Goal: Information Seeking & Learning: Check status

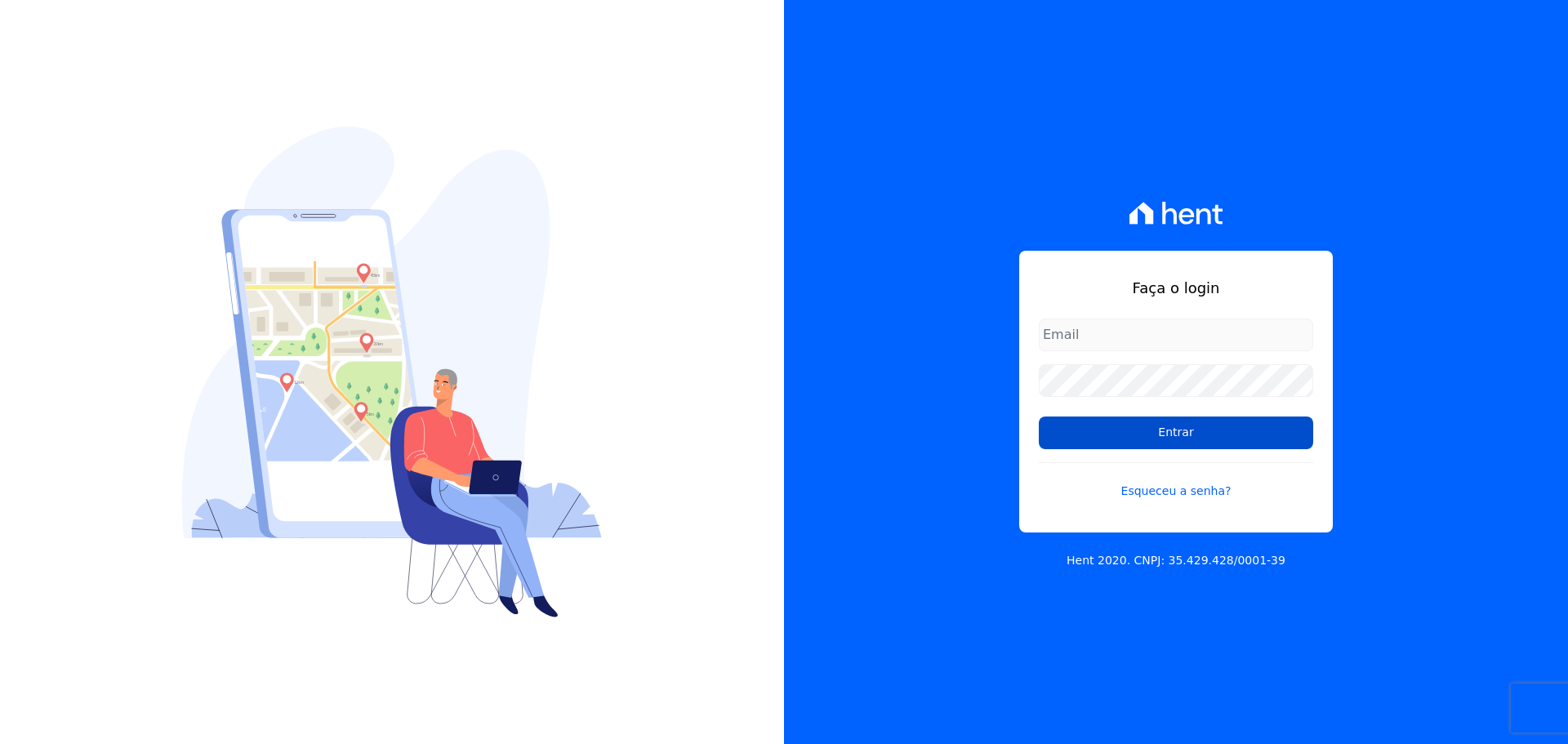
type input "[EMAIL_ADDRESS][DOMAIN_NAME]"
click at [1158, 433] on input "Entrar" at bounding box center [1176, 432] width 275 height 32
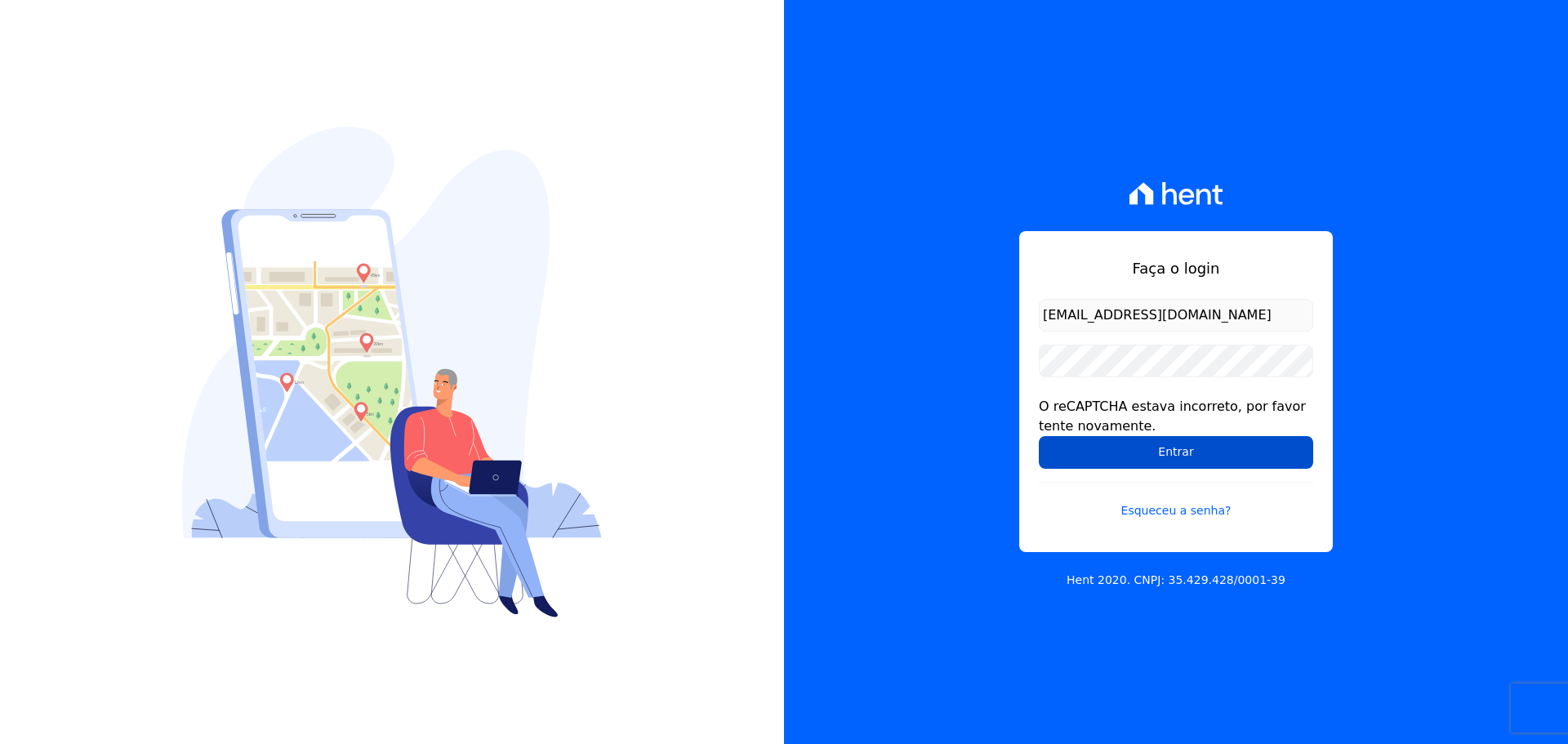
click at [1150, 464] on input "Entrar" at bounding box center [1176, 452] width 275 height 32
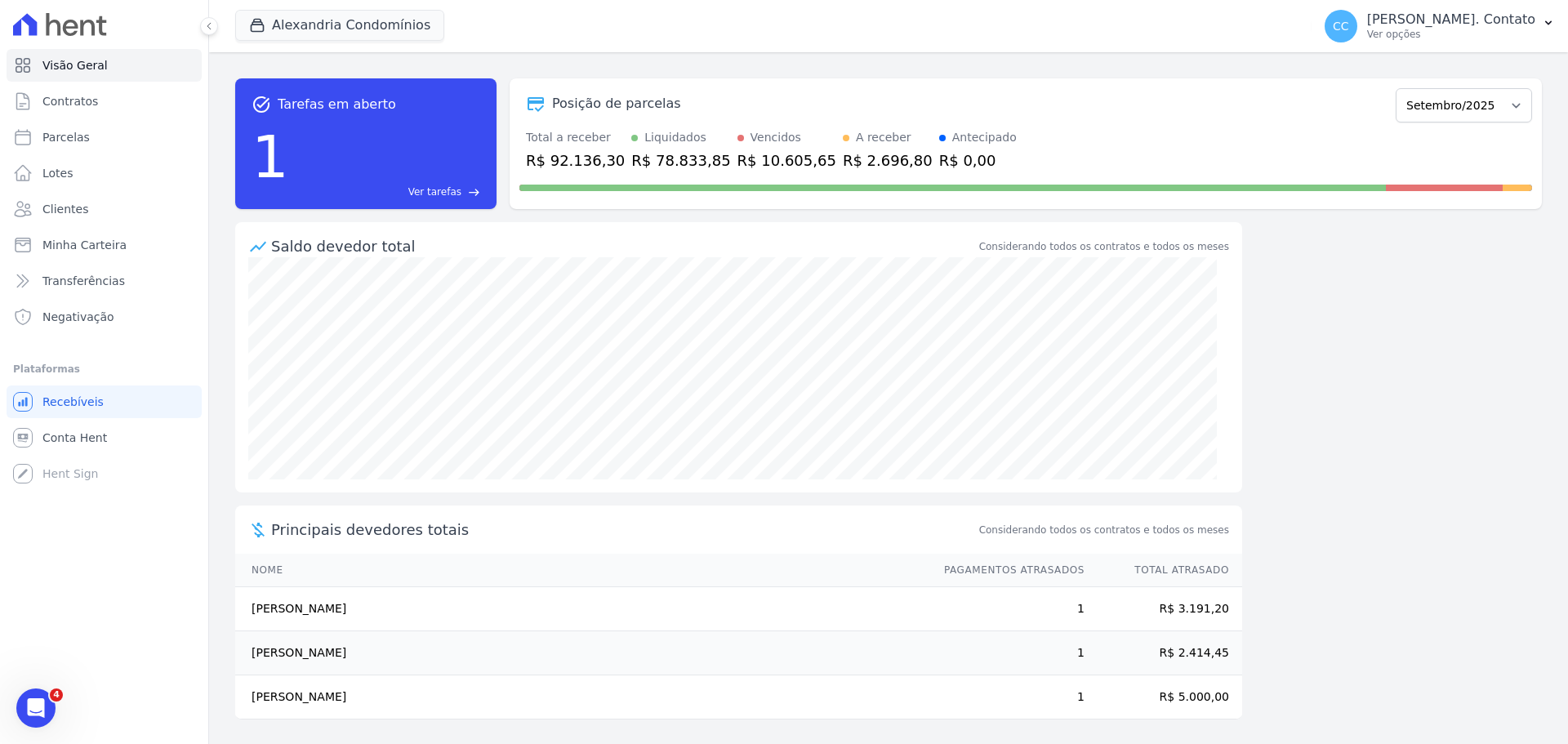
click at [384, 166] on div "1 Ver tarefas east" at bounding box center [366, 157] width 229 height 85
click at [433, 193] on span "Ver tarefas" at bounding box center [435, 192] width 53 height 15
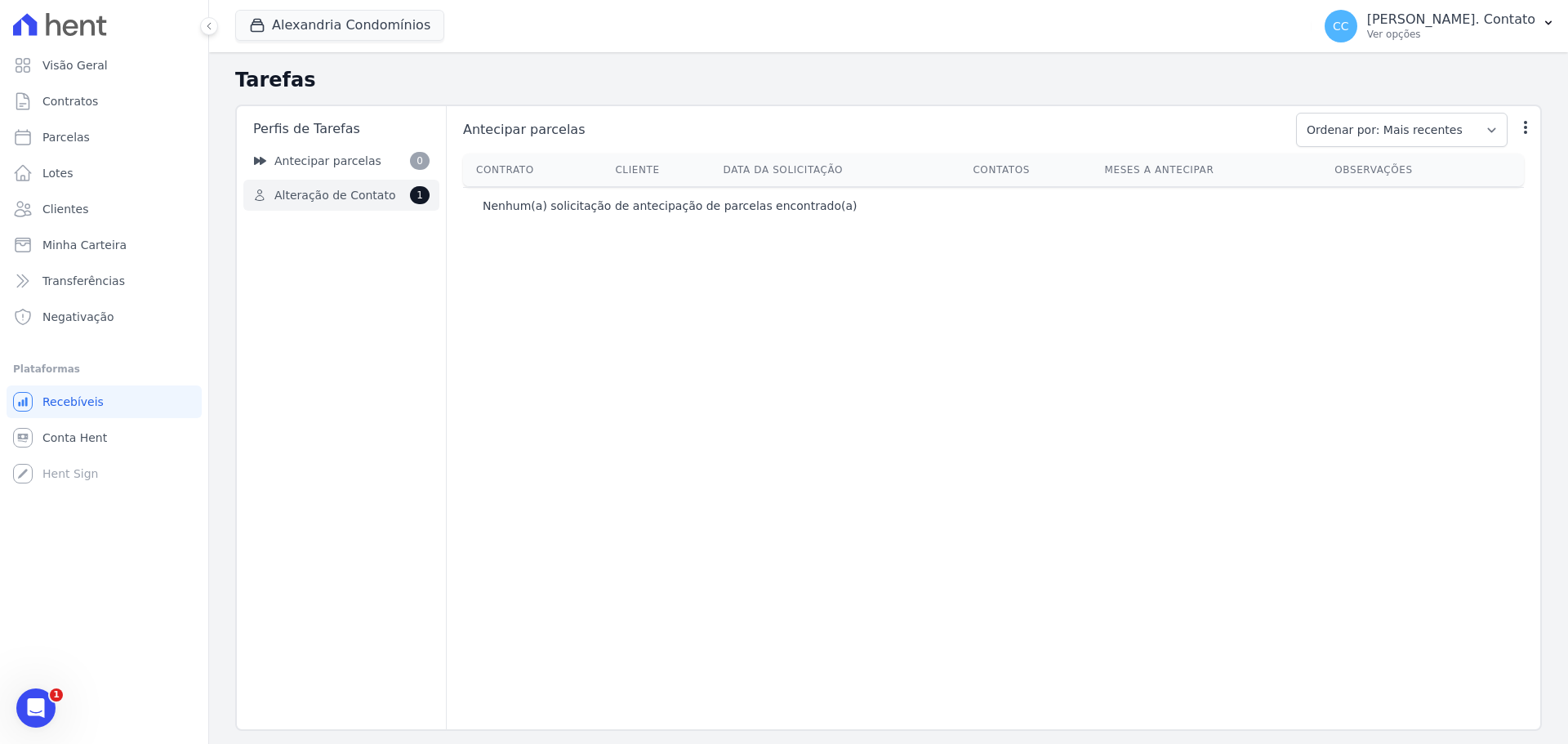
click at [337, 205] on link "Alteração de Contato 1" at bounding box center [341, 195] width 196 height 31
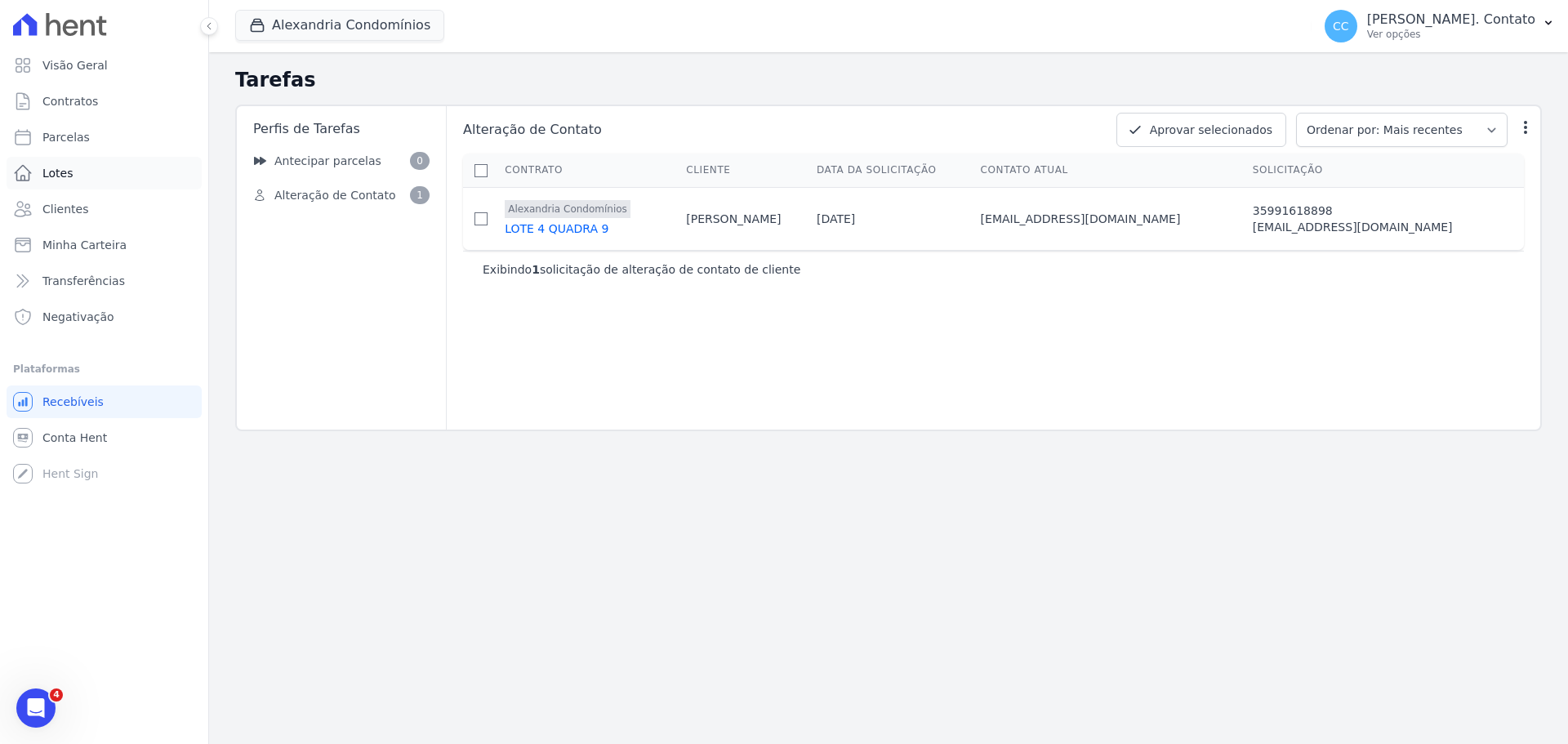
click at [139, 181] on link "Lotes" at bounding box center [104, 172] width 196 height 32
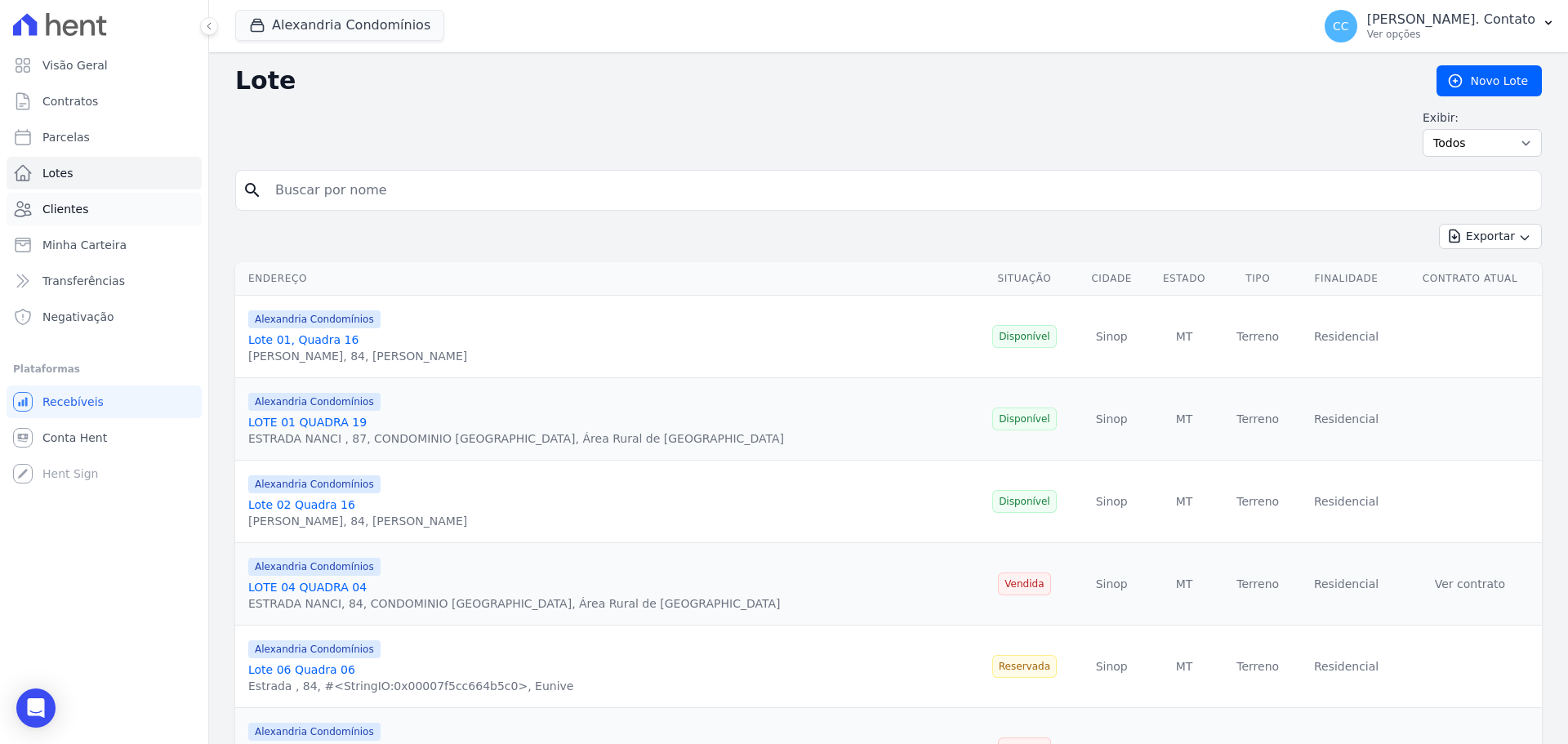
click at [105, 205] on link "Clientes" at bounding box center [104, 208] width 196 height 32
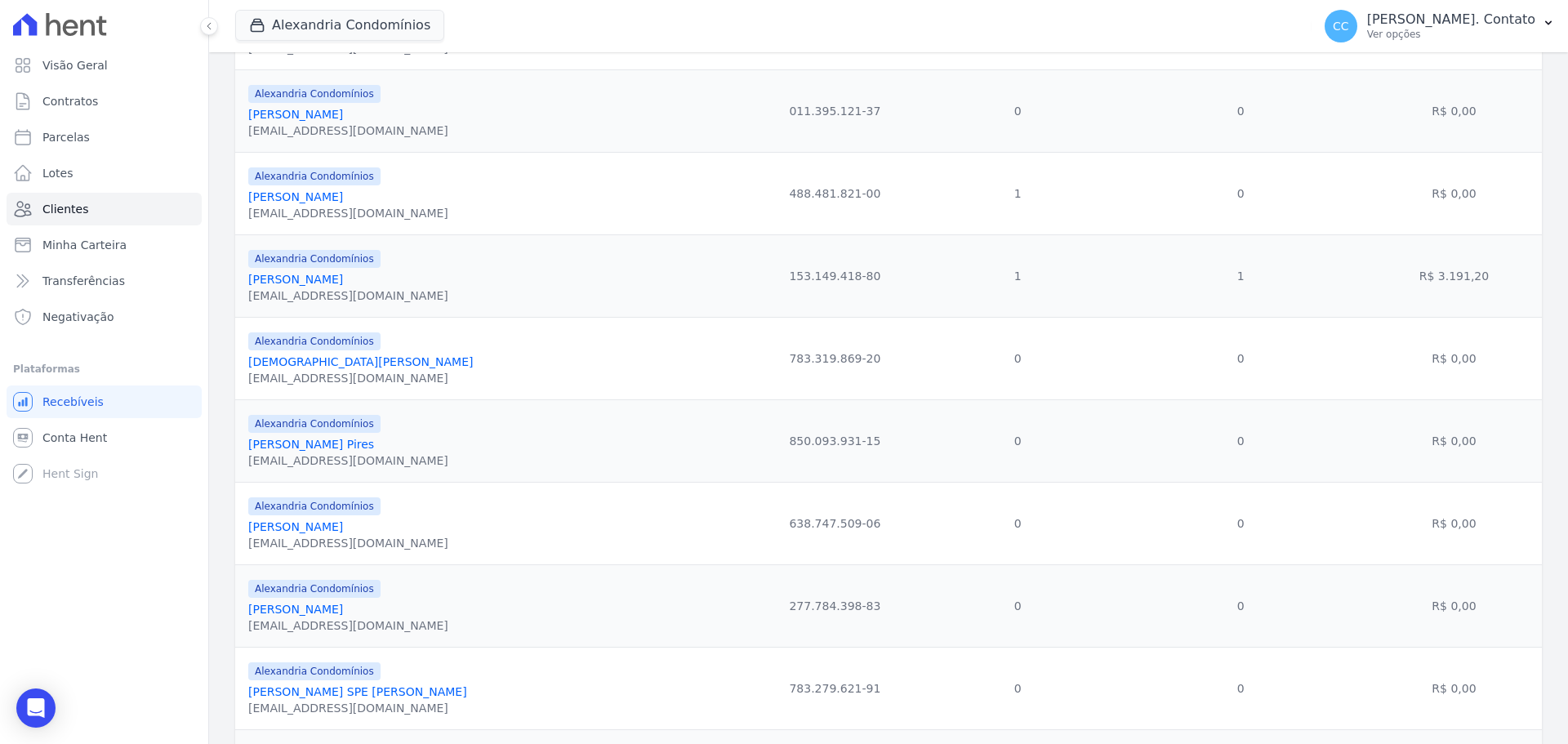
scroll to position [898, 0]
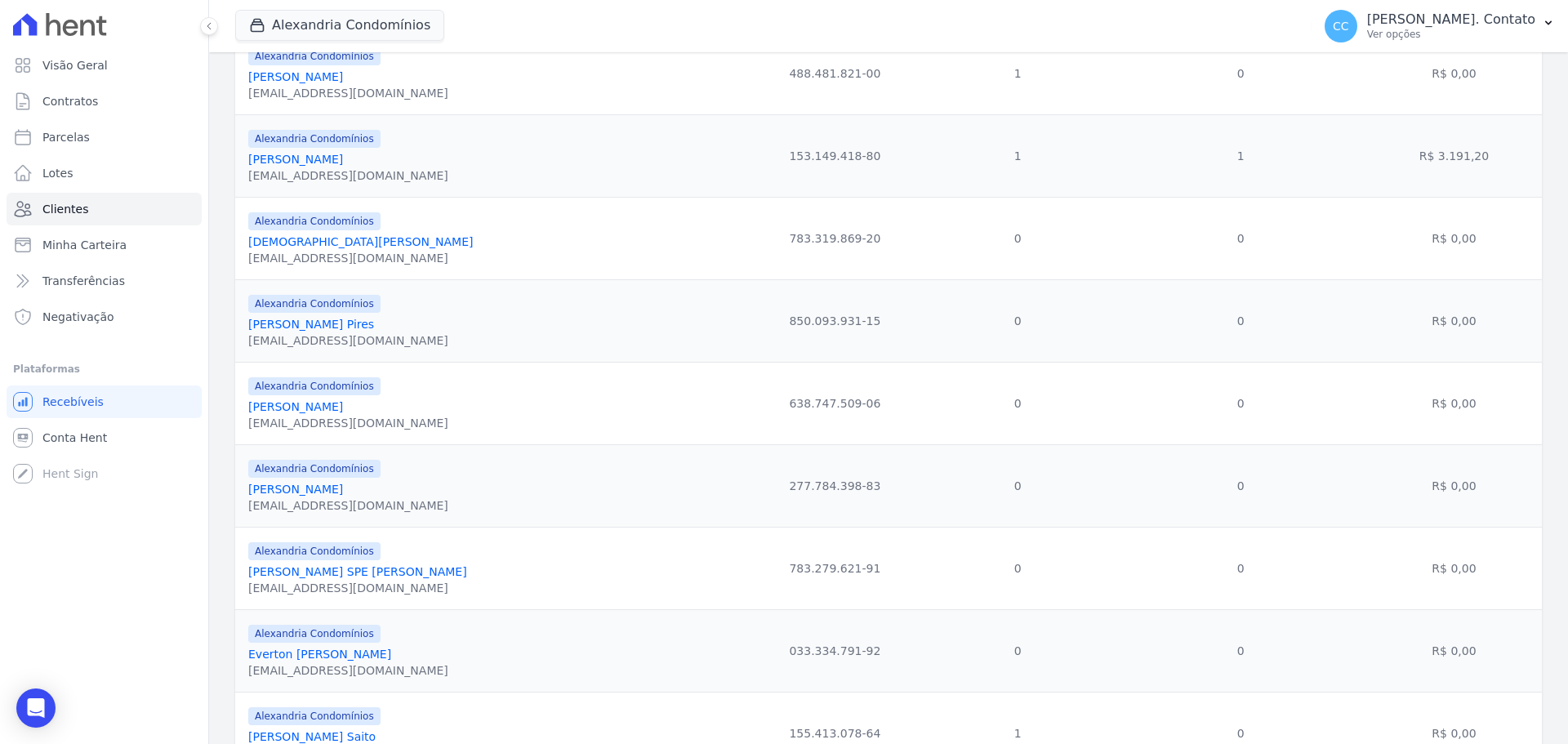
click at [342, 489] on link "Eduardo Miyamoto Leonel" at bounding box center [295, 489] width 95 height 13
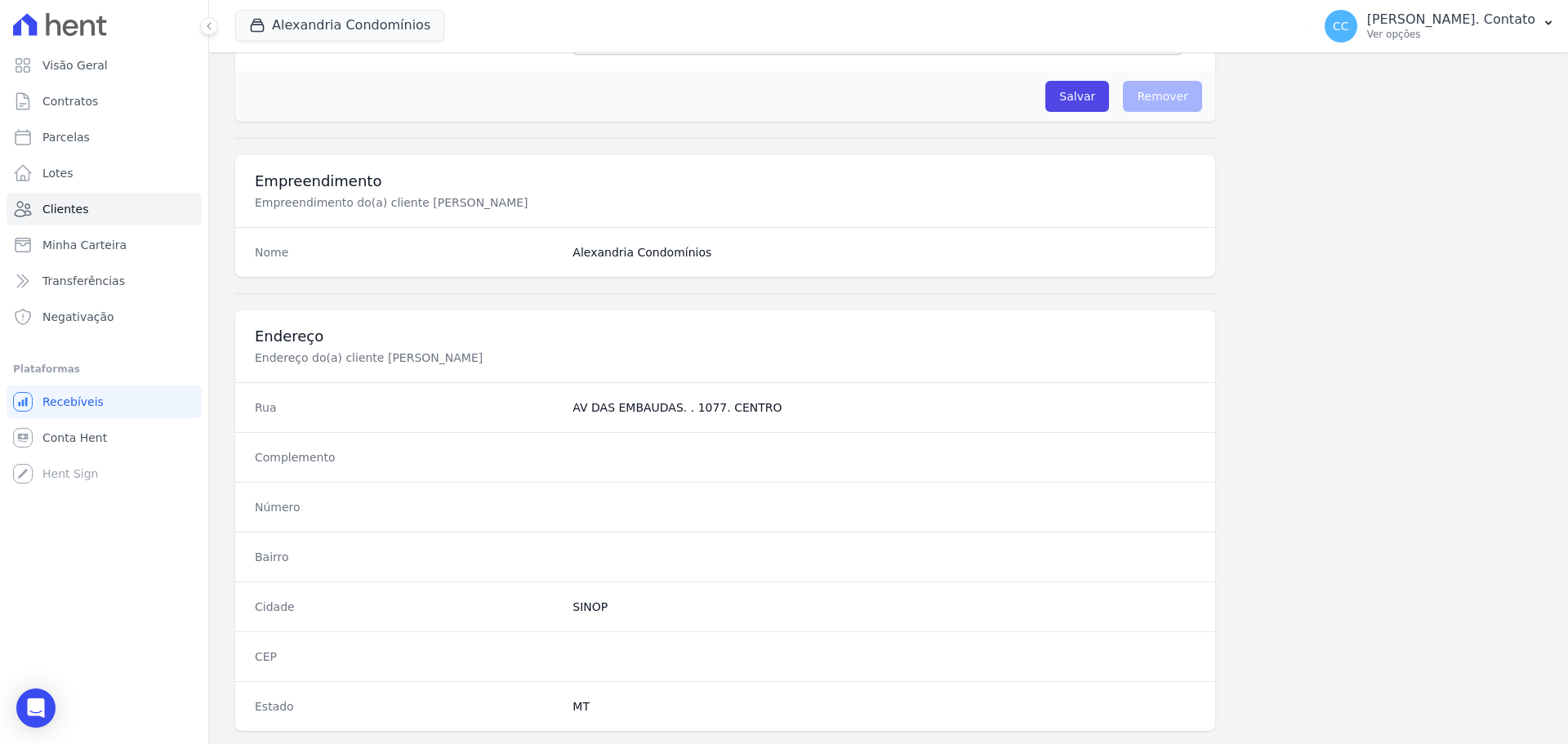
scroll to position [784, 0]
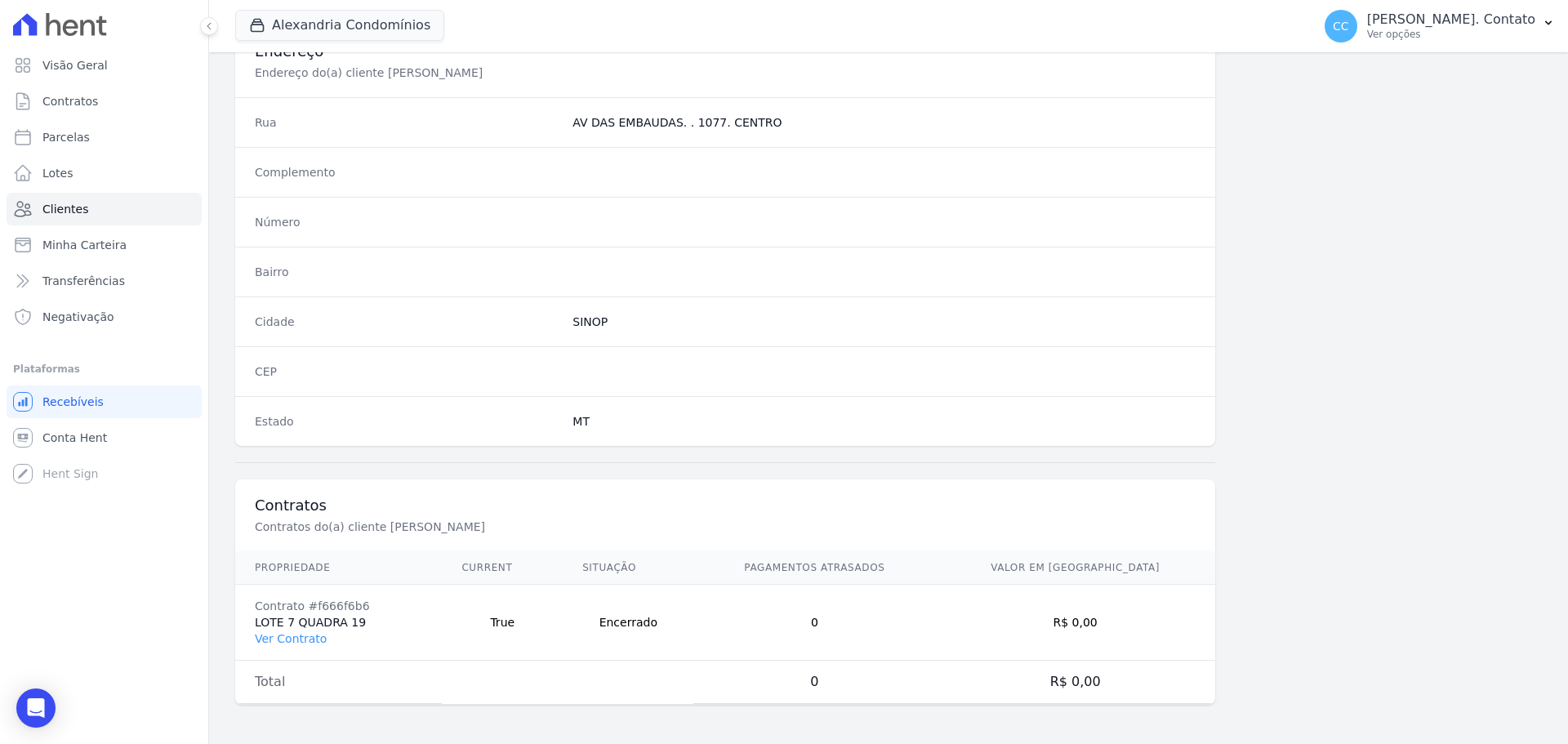
click at [252, 639] on td "Contrato #f666f6b6 LOTE 7 QUADRA 19 Ver Contrato" at bounding box center [339, 622] width 207 height 76
click at [268, 639] on link "Ver Contrato" at bounding box center [291, 638] width 72 height 13
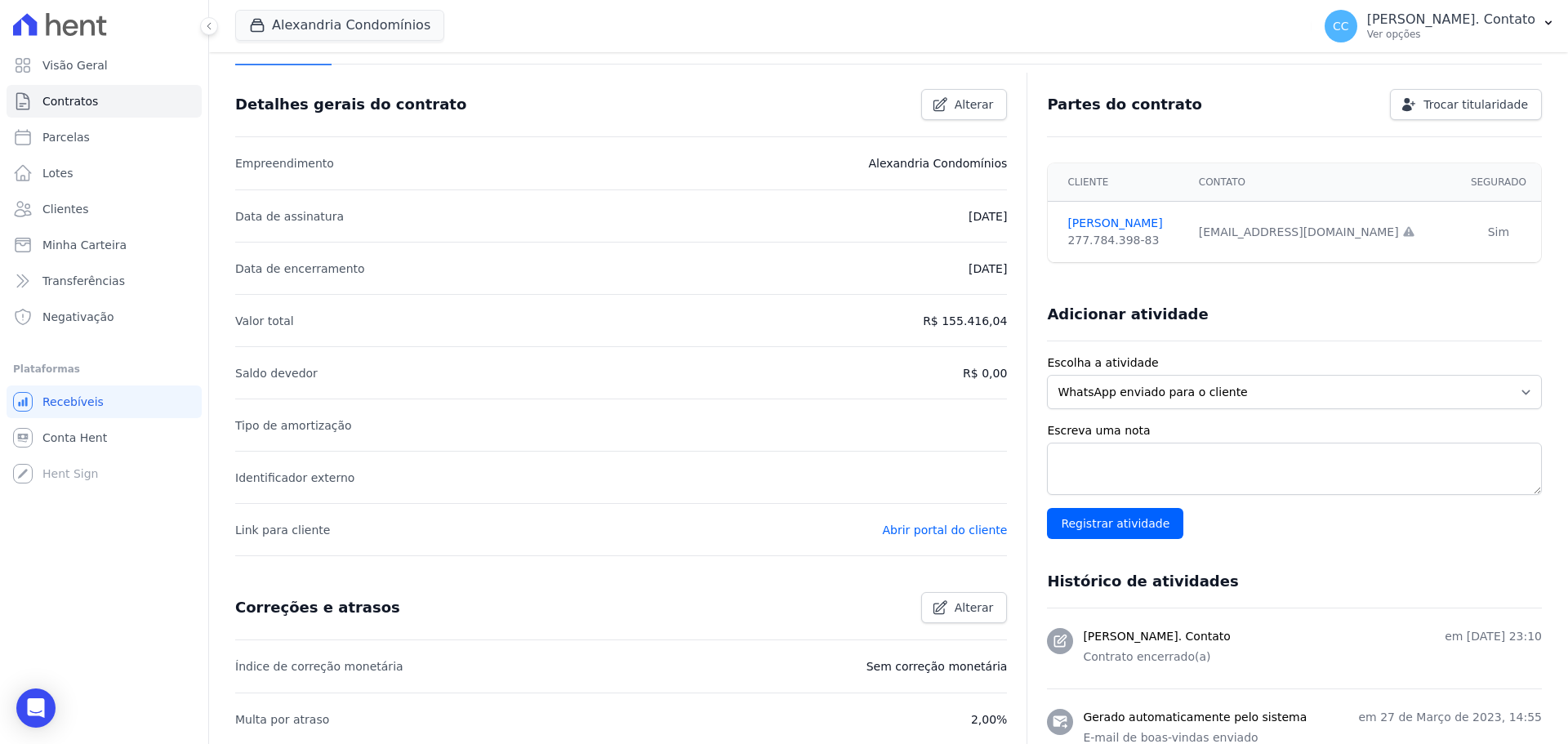
scroll to position [163, 0]
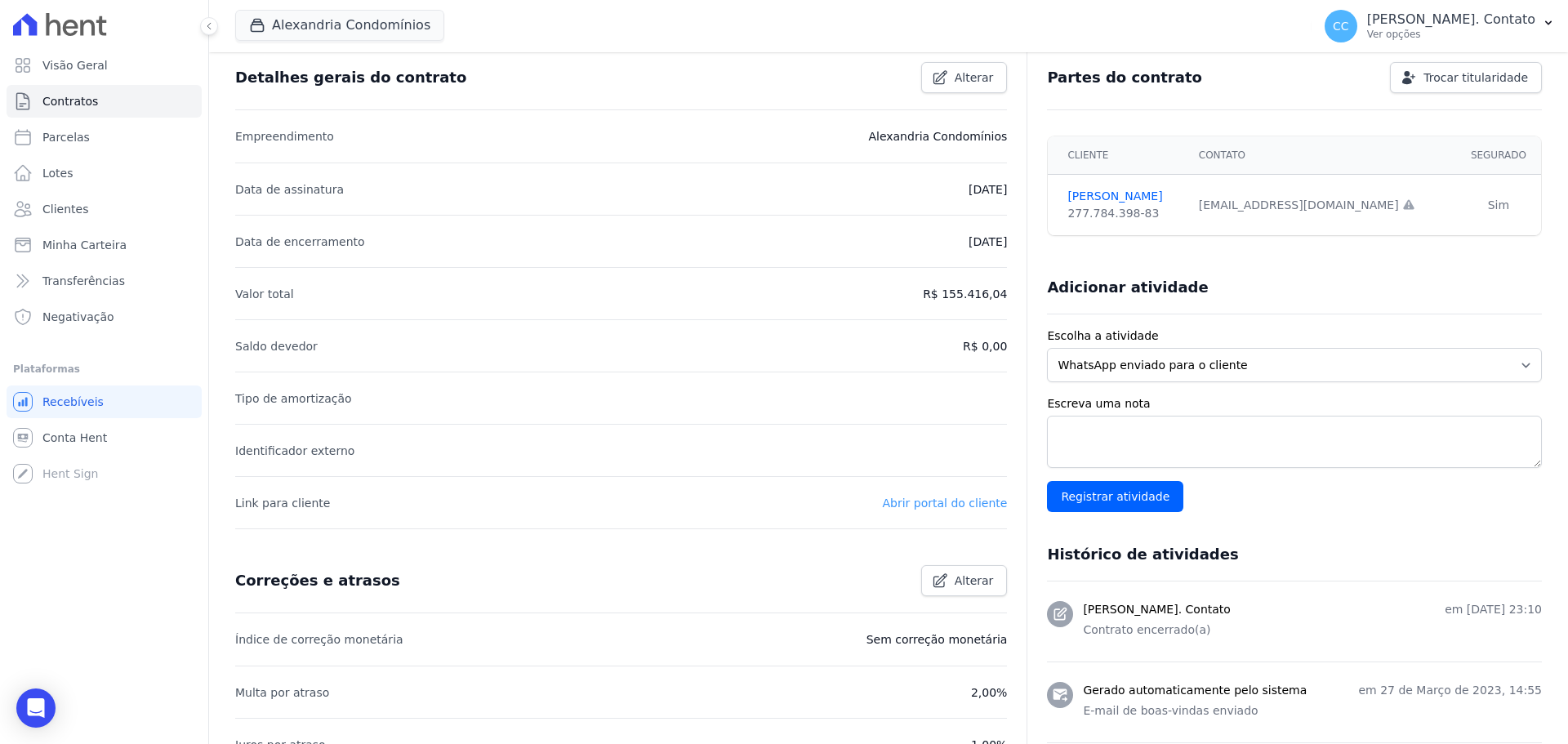
click at [921, 504] on link "Abrir portal do cliente" at bounding box center [944, 502] width 125 height 13
click at [400, 20] on button "Alexandria Condomínios" at bounding box center [339, 26] width 209 height 31
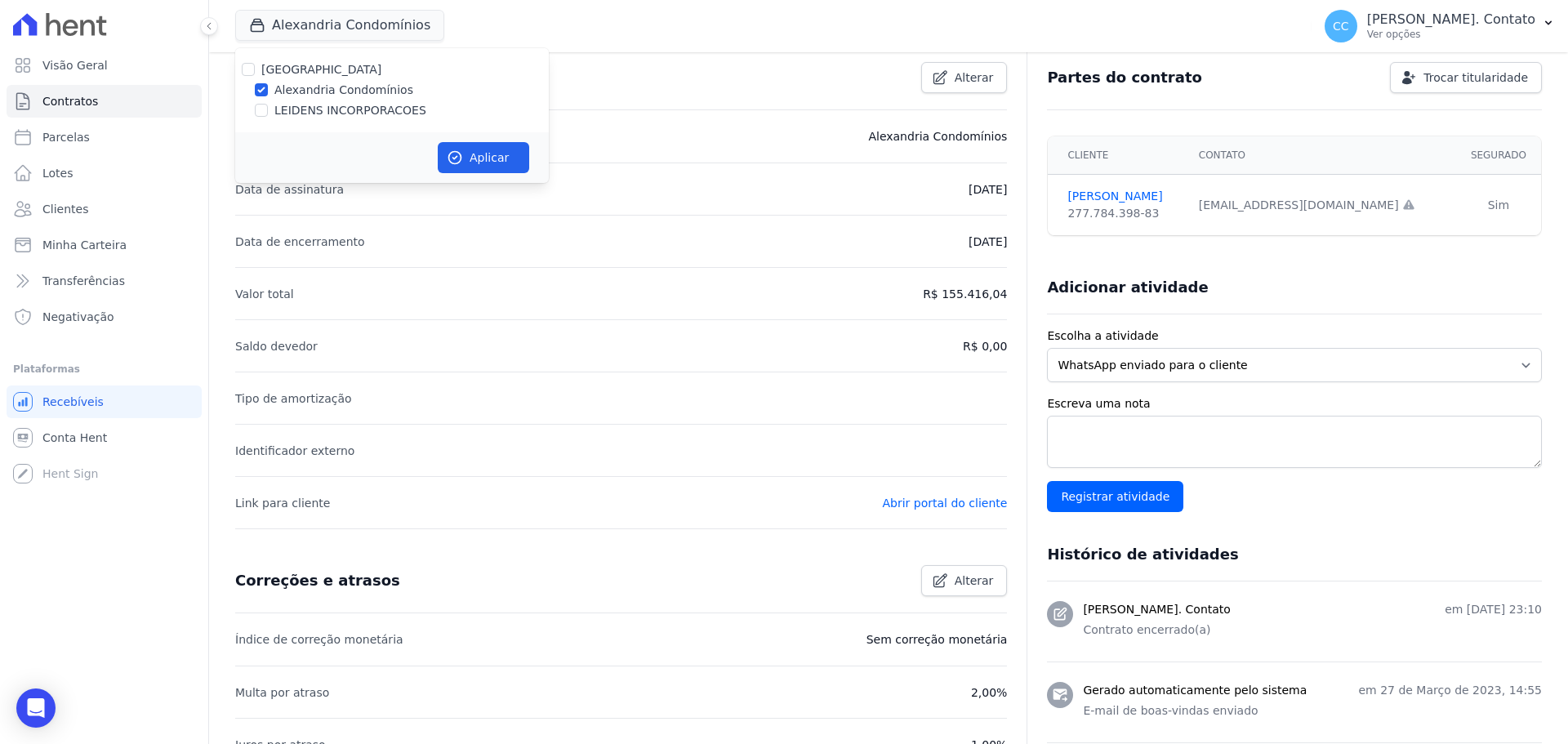
click at [339, 114] on label "LEIDENS INCORPORACOES" at bounding box center [350, 111] width 152 height 18
click at [267, 114] on input "LEIDENS INCORPORACOES" at bounding box center [261, 110] width 13 height 13
checkbox input "true"
click at [339, 114] on label "LEIDENS INCORPORACOES" at bounding box center [350, 111] width 152 height 18
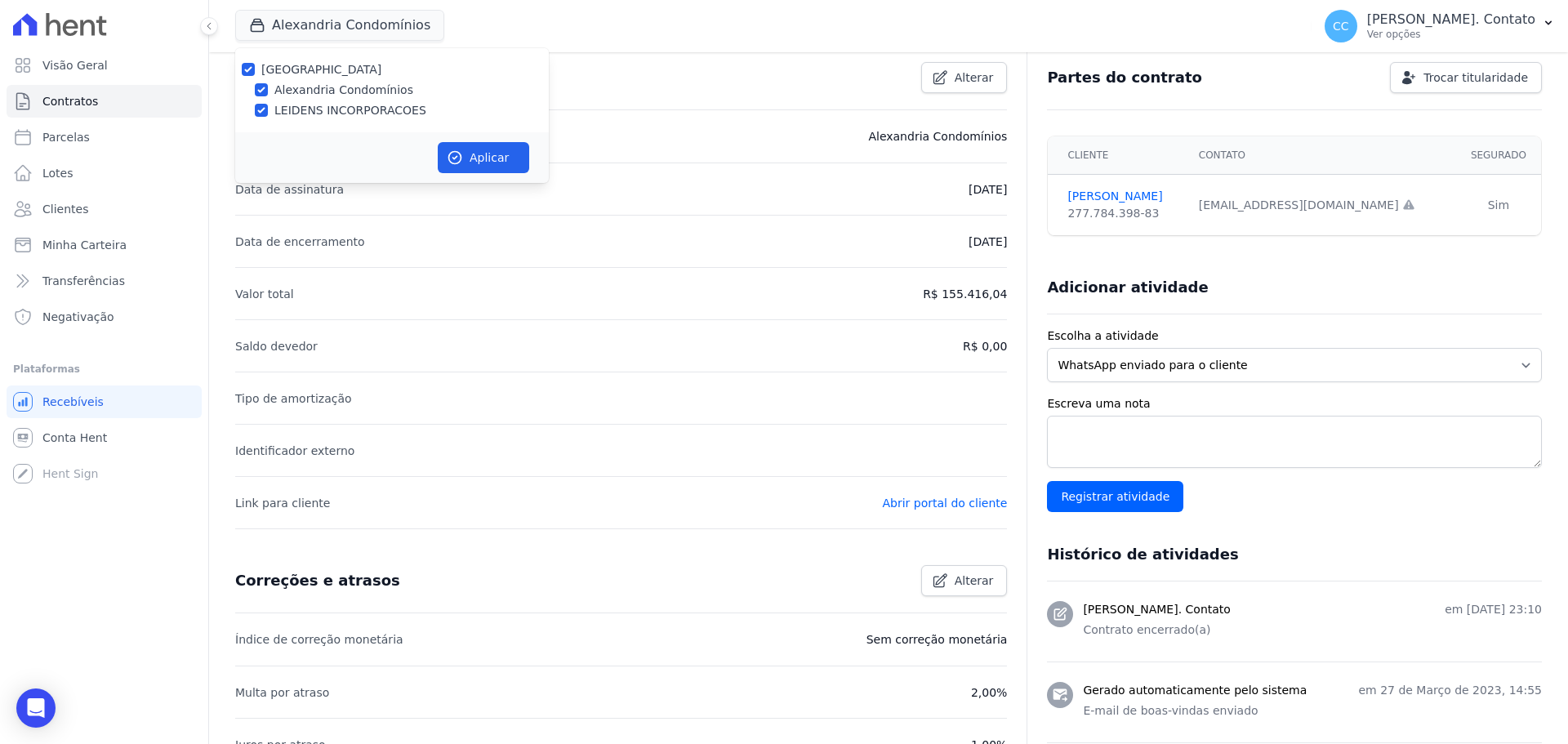
click at [267, 114] on input "LEIDENS INCORPORACOES" at bounding box center [261, 110] width 13 height 13
checkbox input "false"
click at [1313, 275] on div "Adicionar atividade" at bounding box center [1288, 280] width 508 height 32
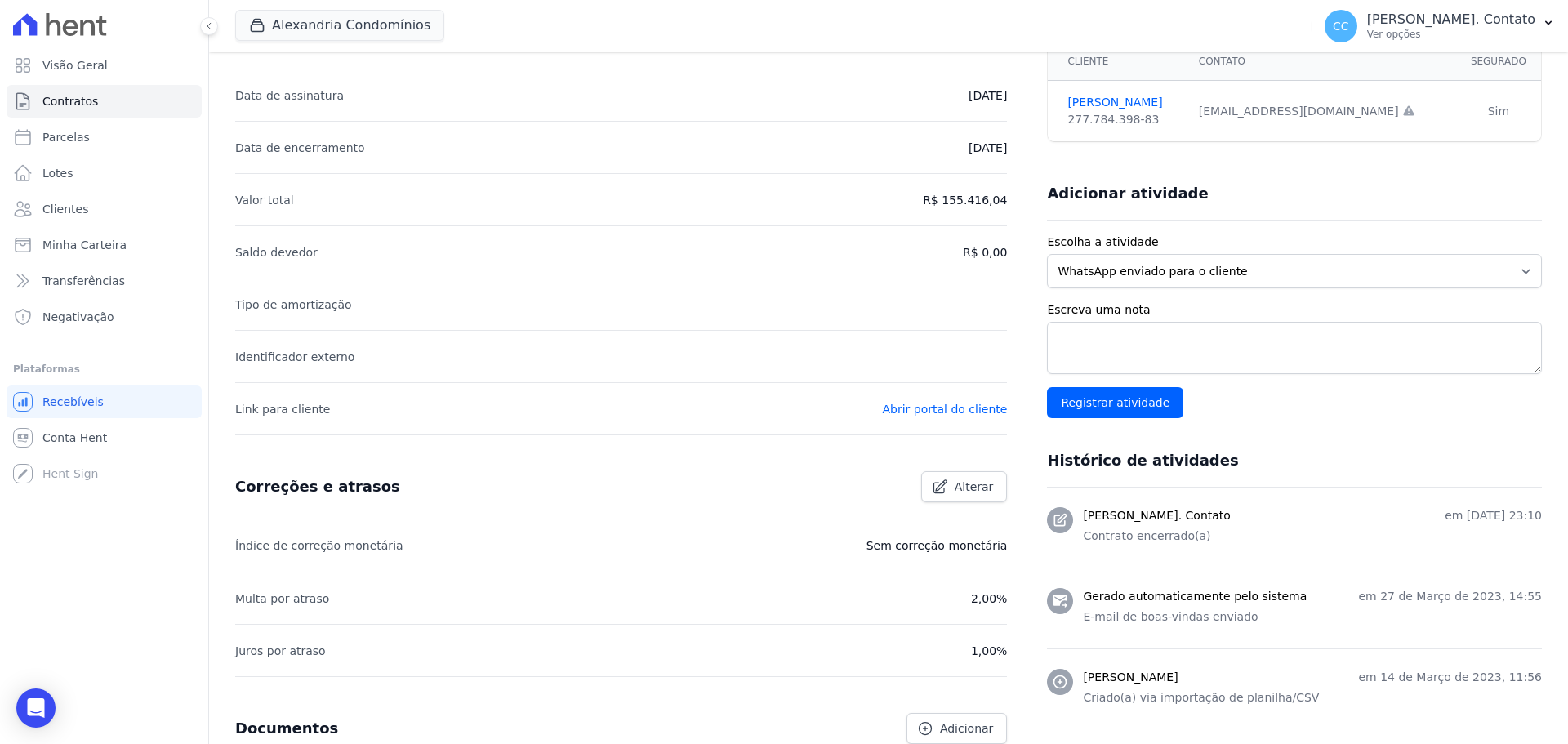
scroll to position [392, 0]
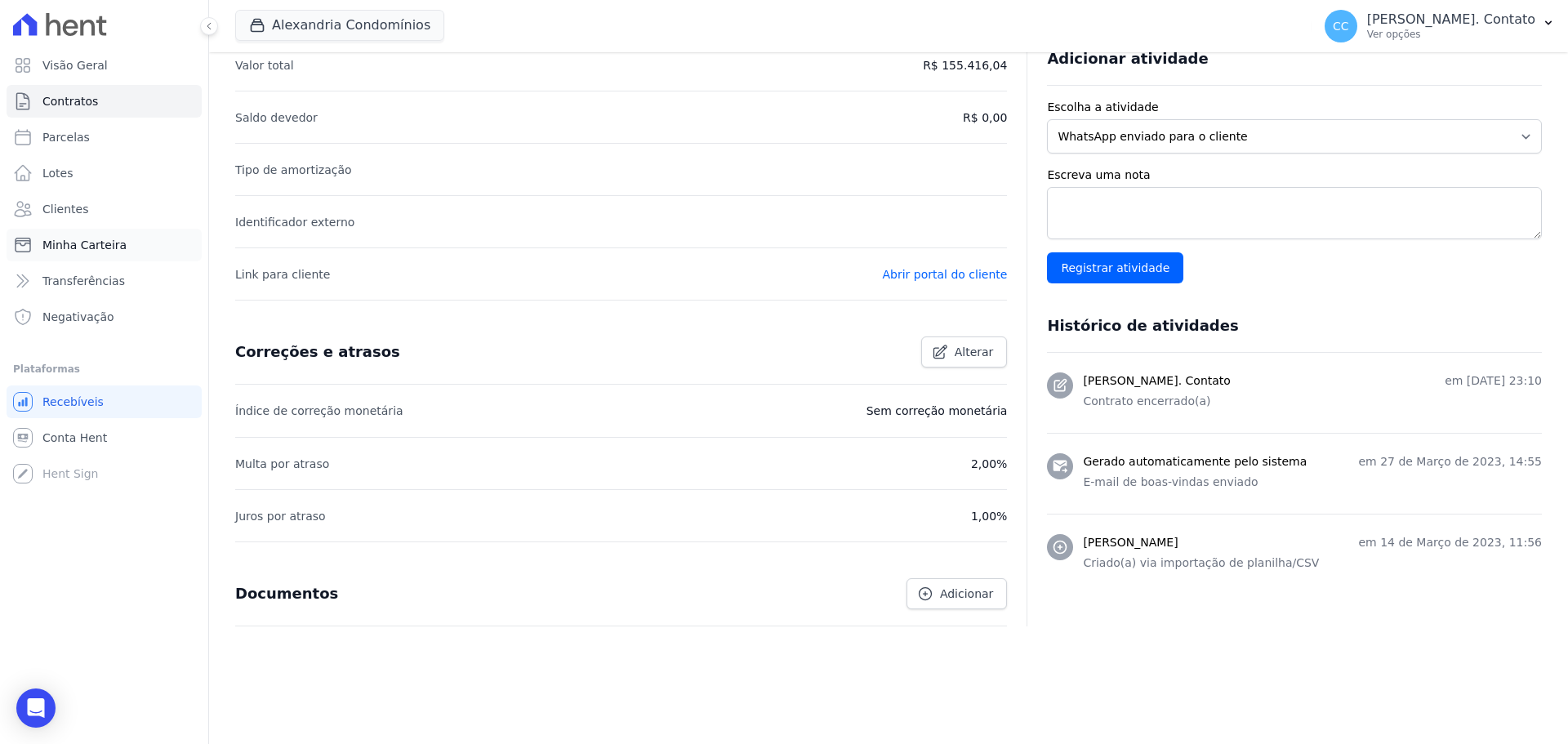
click at [148, 250] on link "Minha Carteira" at bounding box center [104, 244] width 196 height 32
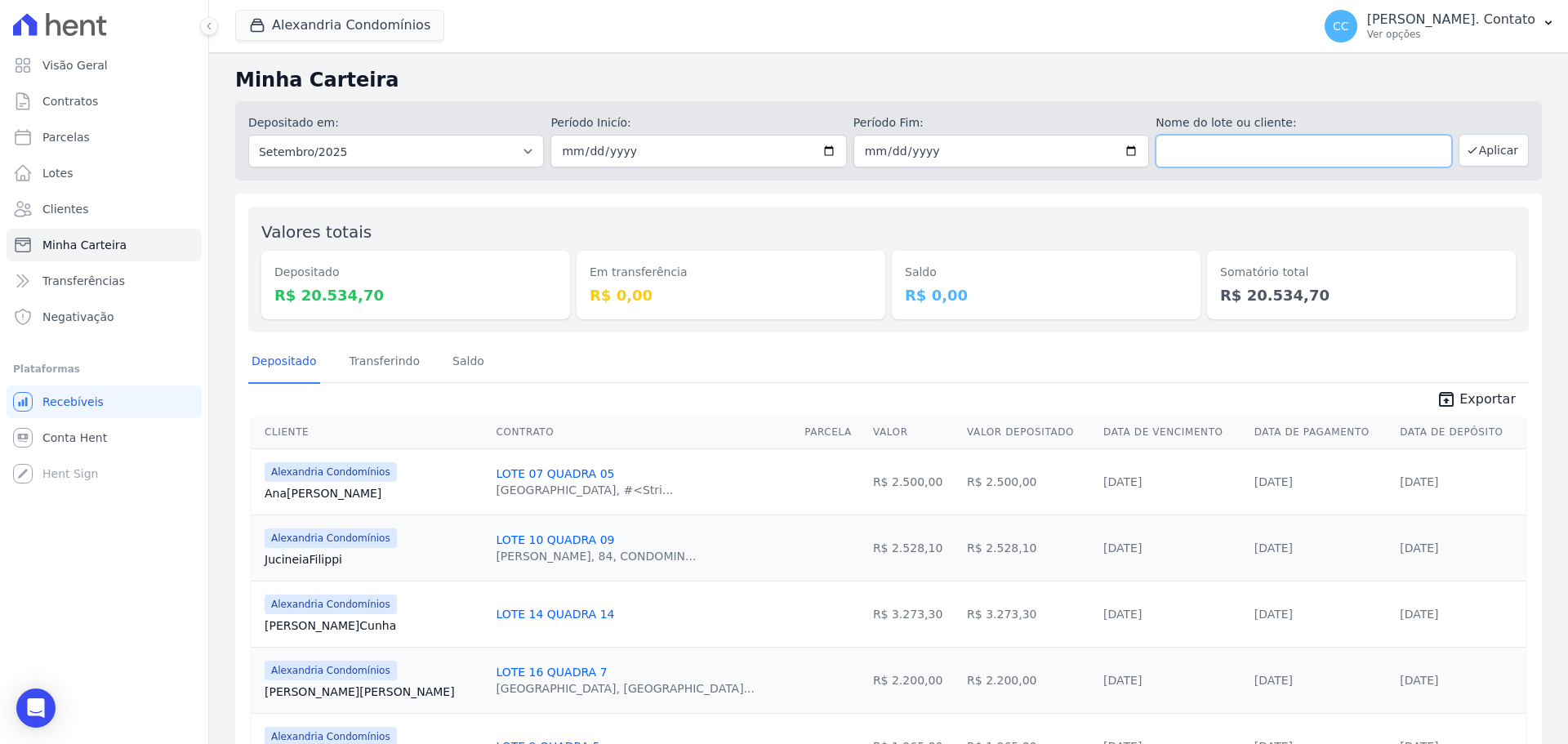
click at [1220, 138] on input "text" at bounding box center [1303, 150] width 296 height 32
type input "[PERSON_NAME]"
click at [335, 154] on select "Todos os meses Março/2023 Abril/2023 Maio/2023 Junho/2023 Julho/2023 Agosto/202…" at bounding box center [396, 150] width 296 height 32
select select "all"
click at [248, 135] on select "Todos os meses Março/2023 Abril/2023 Maio/2023 Junho/2023 Julho/2023 Agosto/202…" at bounding box center [396, 150] width 296 height 32
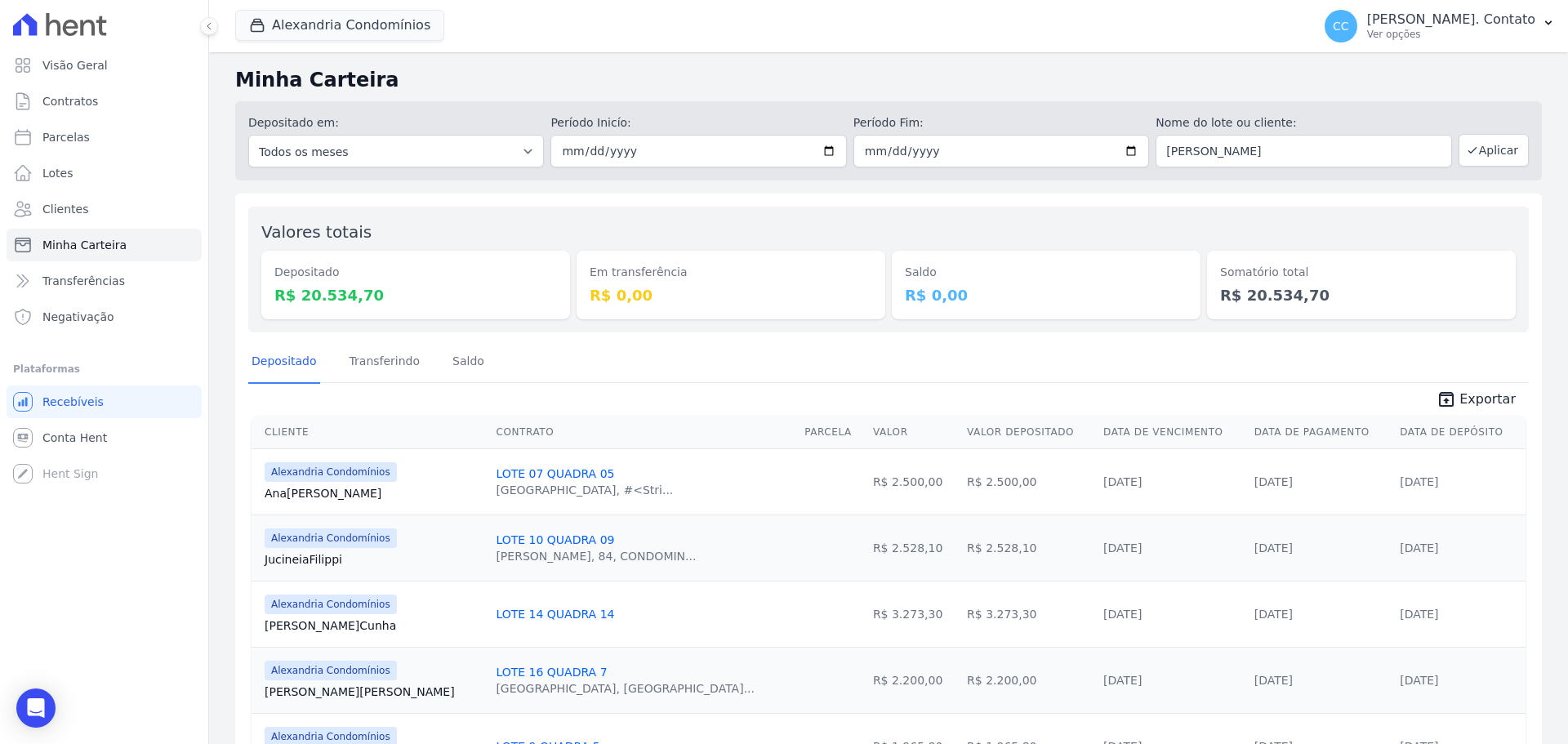
click at [1517, 148] on div "Depositado em: Todos os meses Março/2023 Abril/2023 Maio/2023 Junho/2023 Julho/…" at bounding box center [888, 141] width 1307 height 79
click at [1503, 147] on button "Aplicar" at bounding box center [1493, 149] width 70 height 32
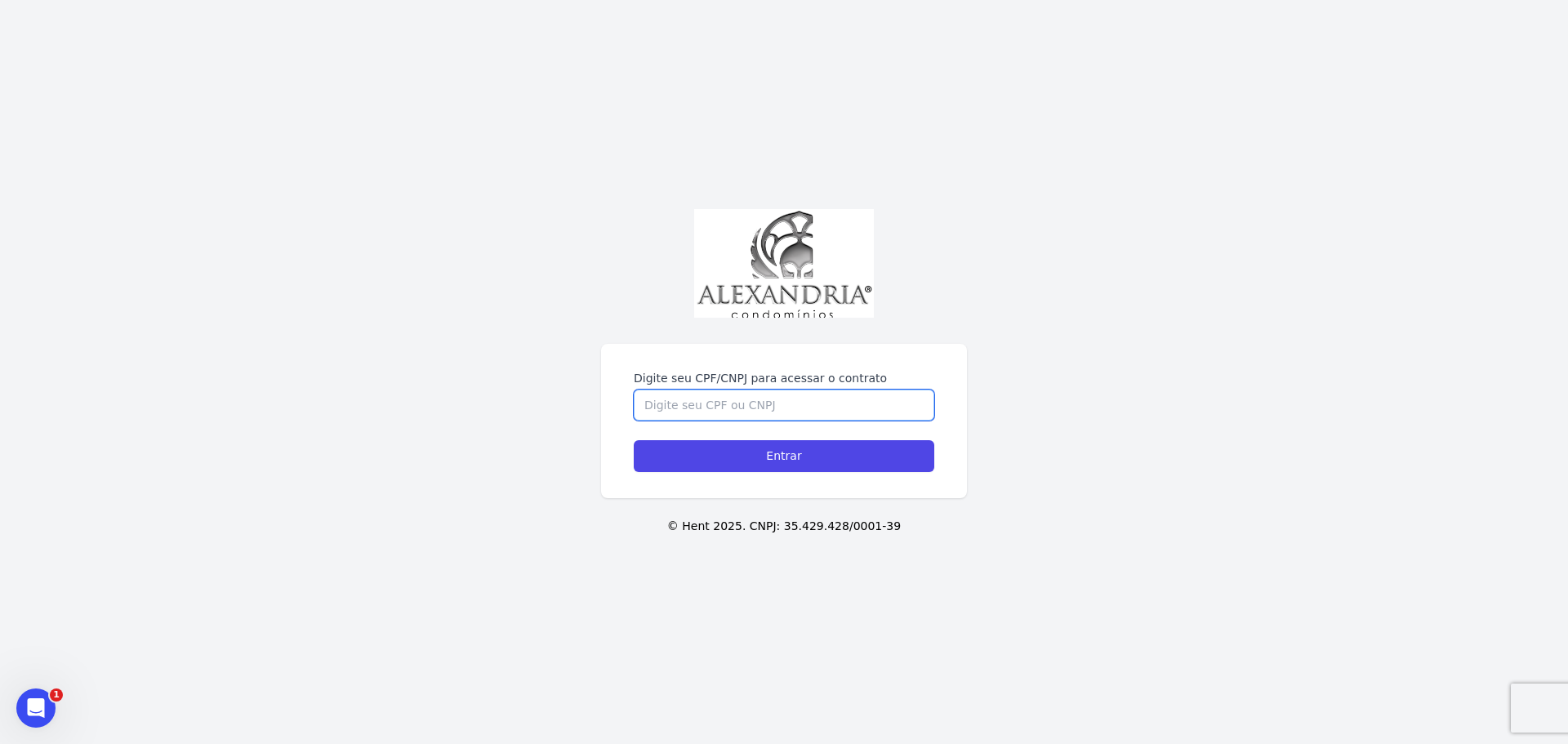
click at [866, 408] on input "Digite seu CPF/CNPJ para acessar o contrato" at bounding box center [784, 405] width 301 height 31
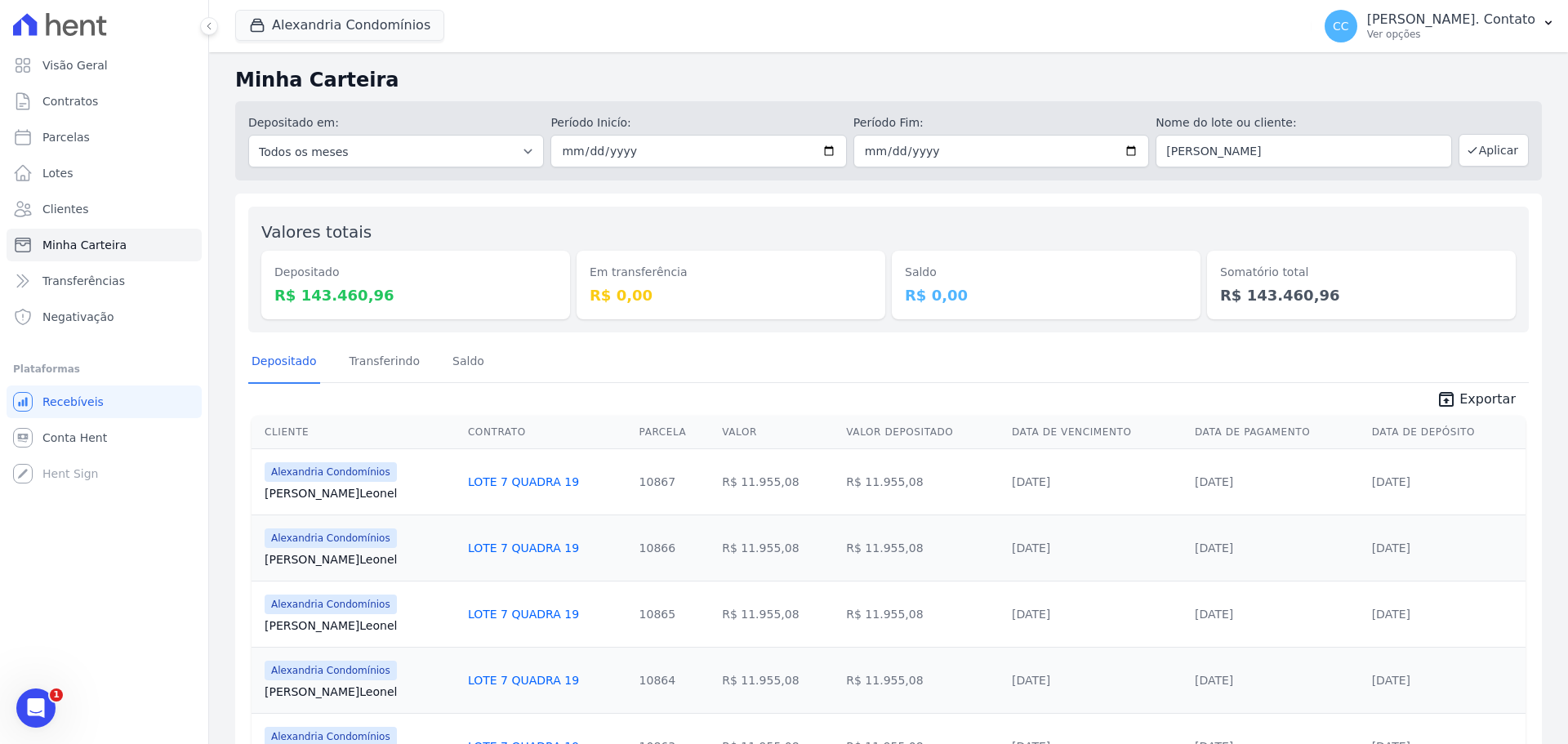
click at [503, 481] on link "LOTE 7 QUADRA 19" at bounding box center [523, 481] width 111 height 13
click at [1465, 397] on span "Exportar" at bounding box center [1487, 398] width 56 height 19
click at [713, 366] on div "Depositado Transferindo Saldo" at bounding box center [888, 361] width 1280 height 40
click at [416, 152] on select "Todos os meses Março/2023 Abril/2023 Maio/2023 Junho/2023 Julho/2023 Agosto/202…" at bounding box center [396, 150] width 296 height 32
select select "03/2023"
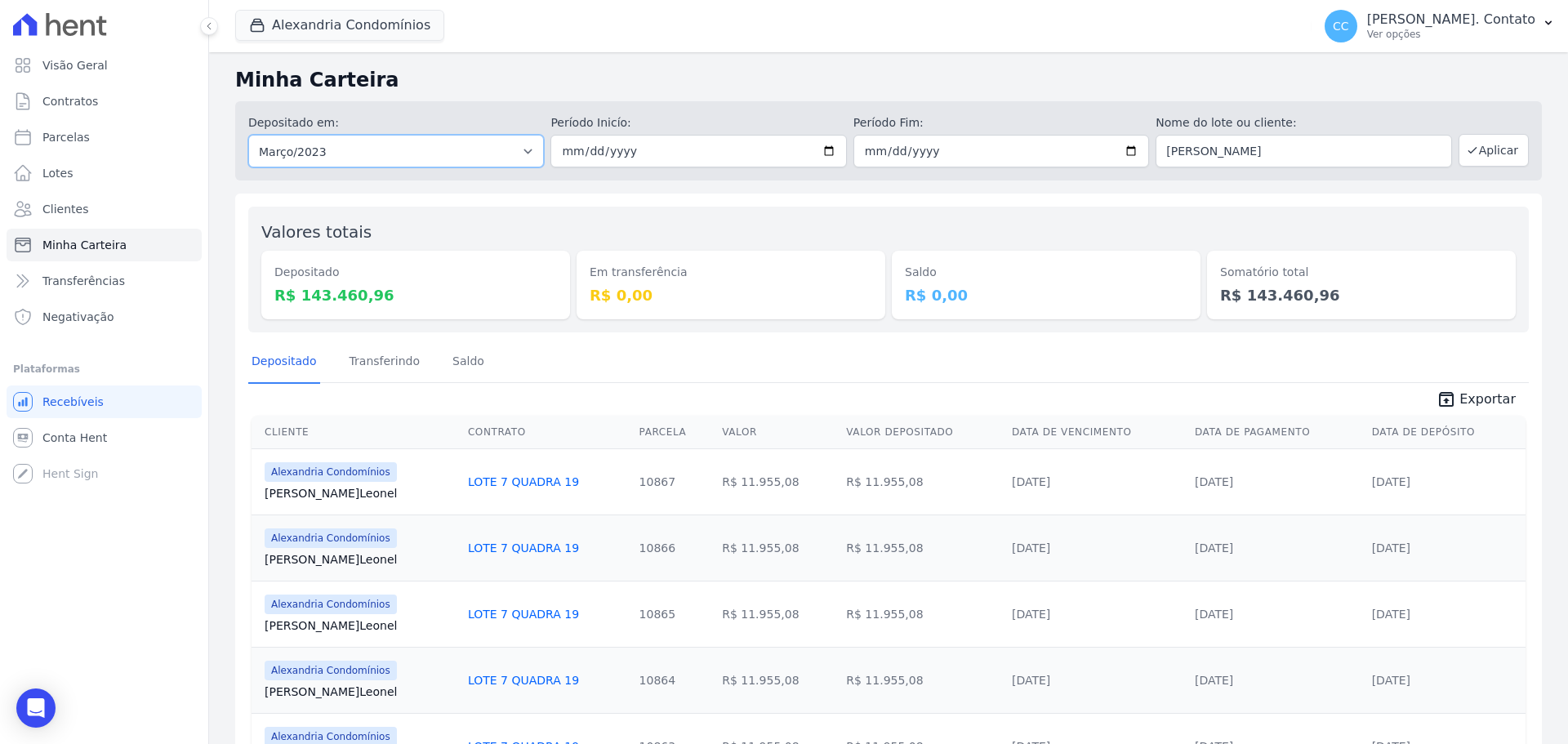
click at [248, 135] on select "Todos os meses Março/2023 Abril/2023 Maio/2023 Junho/2023 Julho/2023 Agosto/202…" at bounding box center [396, 150] width 296 height 32
click at [401, 160] on select "Todos os meses Março/2023 Abril/2023 Maio/2023 Junho/2023 Julho/2023 Agosto/202…" at bounding box center [396, 150] width 296 height 32
click at [248, 135] on select "Todos os meses Março/2023 Abril/2023 Maio/2023 Junho/2023 Julho/2023 Agosto/202…" at bounding box center [396, 150] width 296 height 32
click at [394, 175] on div "Depositado em: Todos os meses Março/2023 Abril/2023 Maio/2023 Junho/2023 Julho/…" at bounding box center [888, 141] width 1307 height 79
click at [392, 153] on select "Todos os meses Março/2023 Abril/2023 Maio/2023 Junho/2023 Julho/2023 Agosto/202…" at bounding box center [396, 150] width 296 height 32
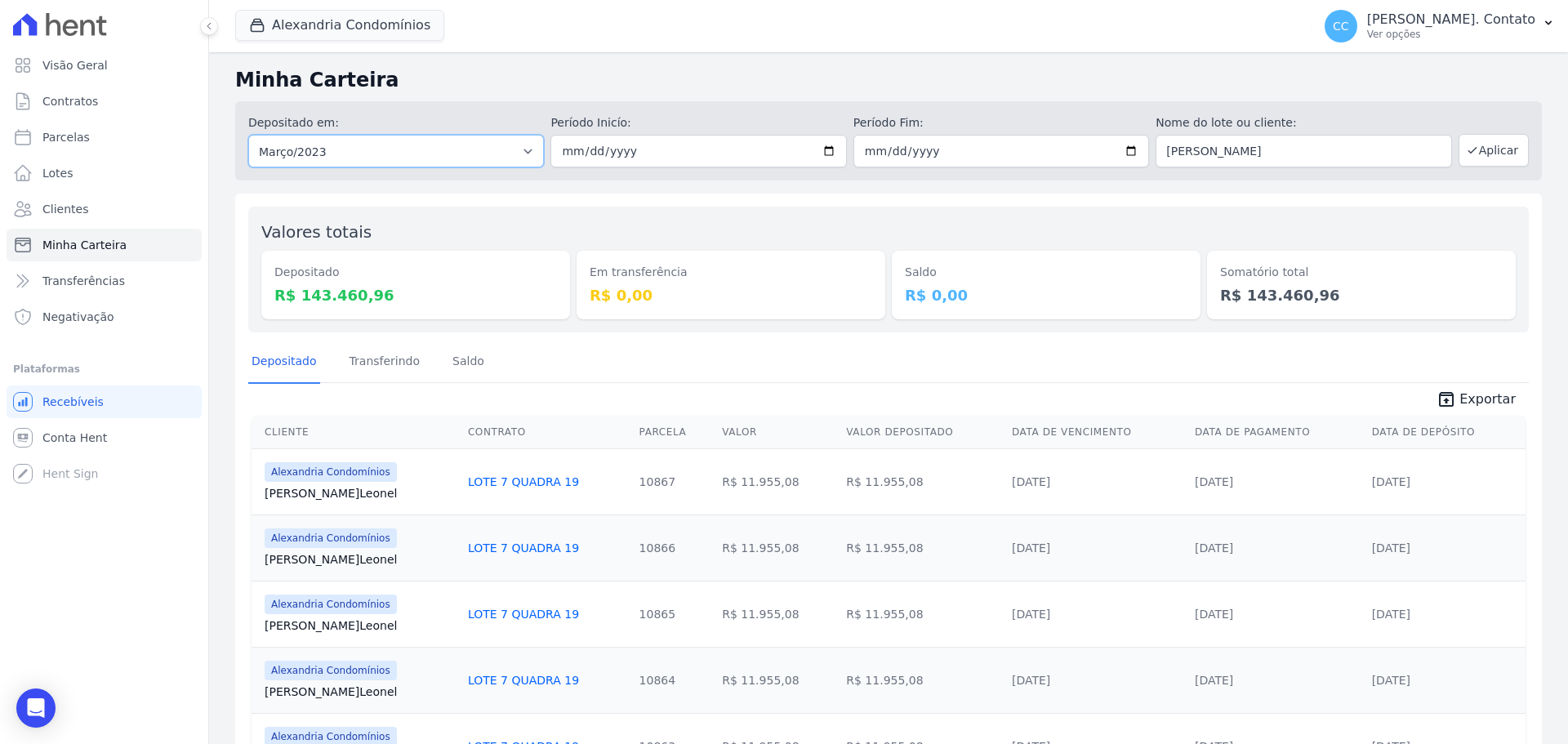
select select "all"
click at [248, 135] on select "Todos os meses Março/2023 Abril/2023 Maio/2023 Junho/2023 Julho/2023 Agosto/202…" at bounding box center [396, 150] width 296 height 32
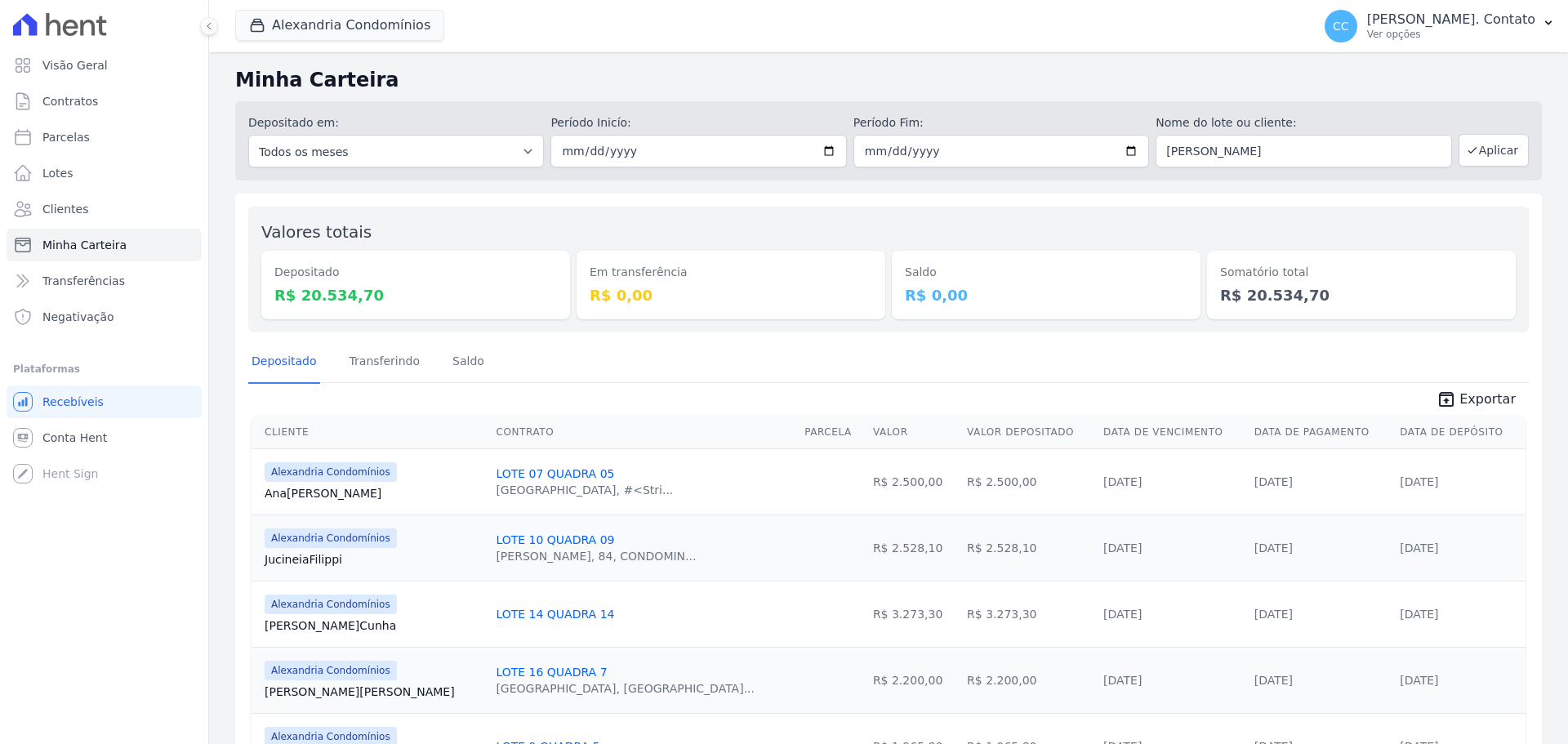
select select "all"
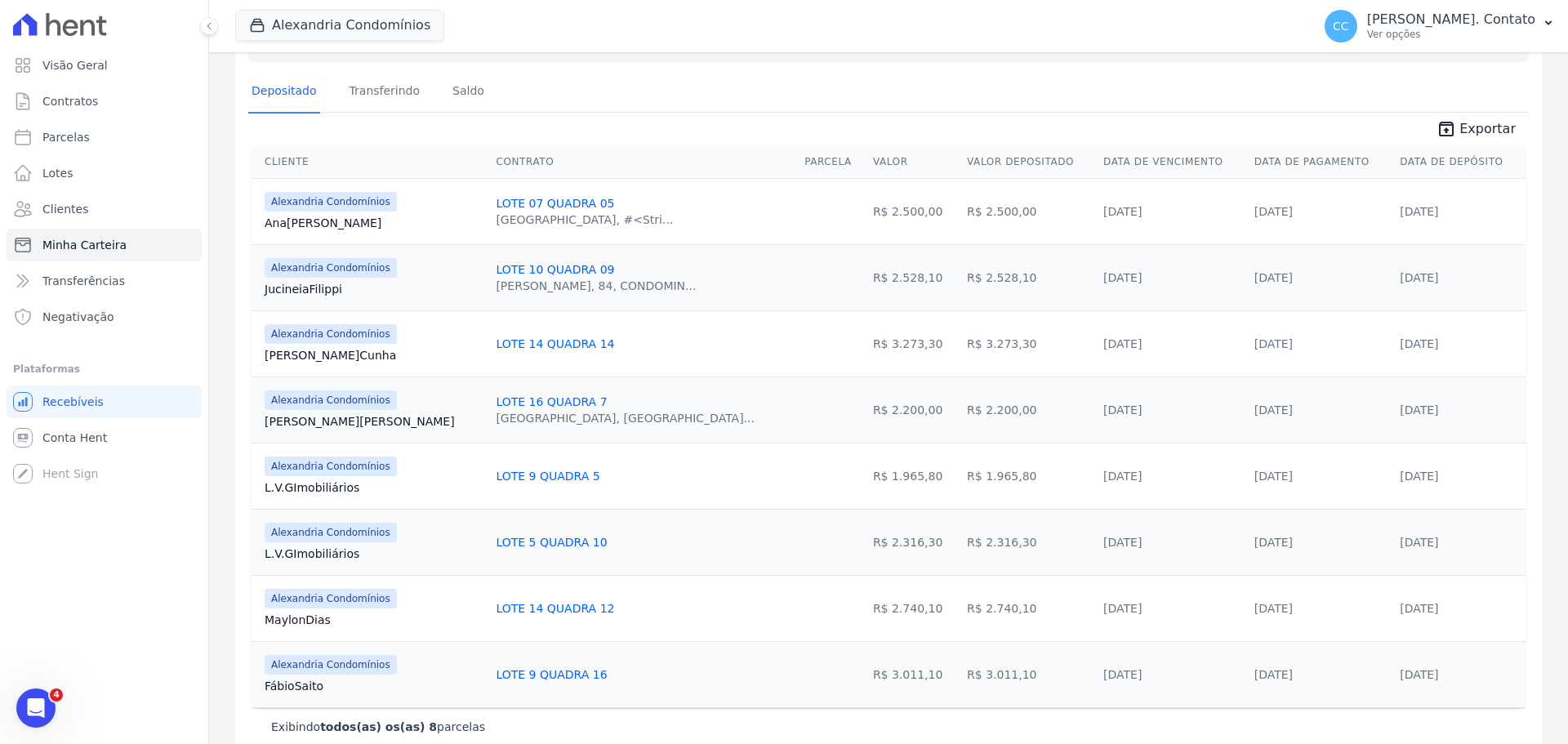
scroll to position [301, 0]
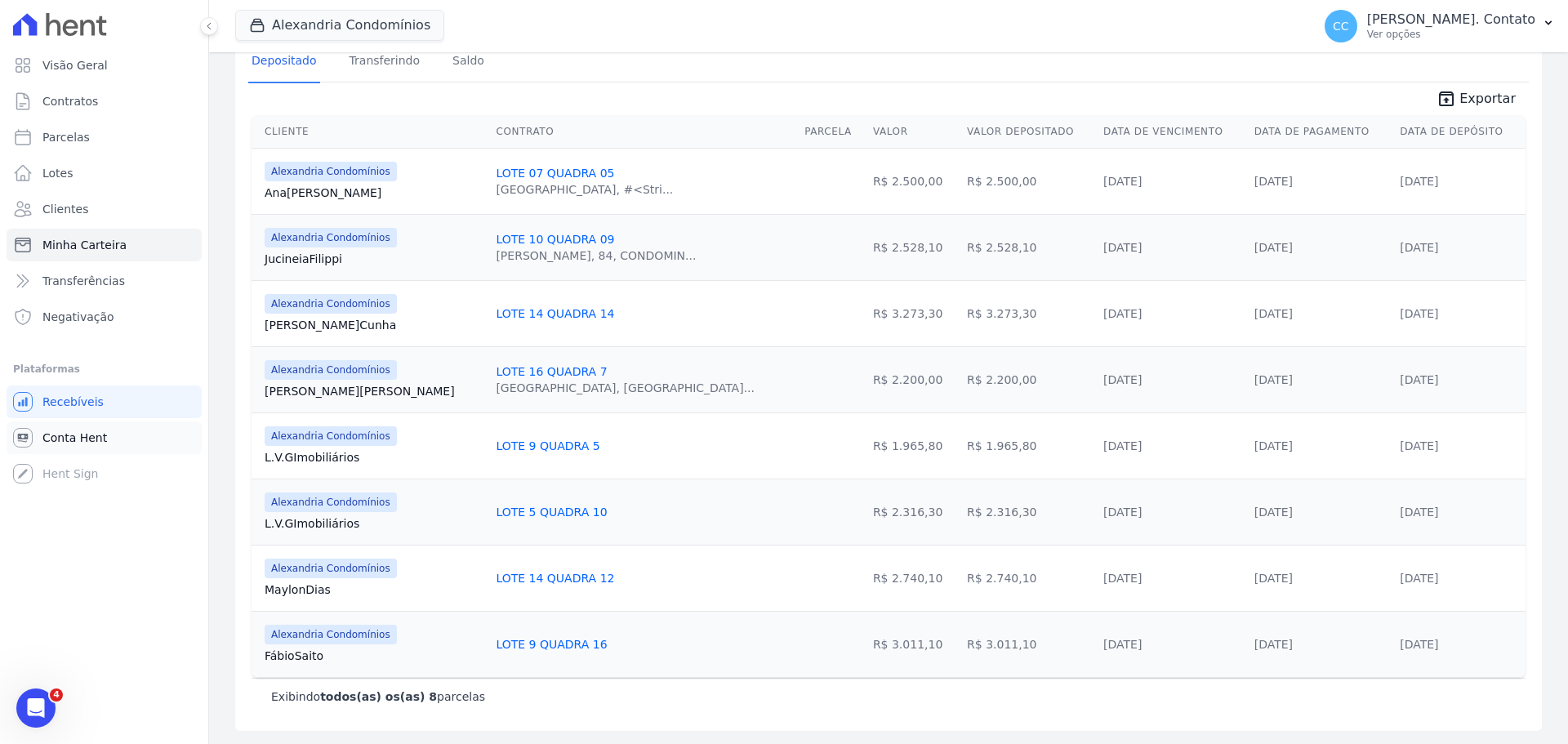
click at [99, 449] on link "Conta Hent" at bounding box center [104, 437] width 196 height 32
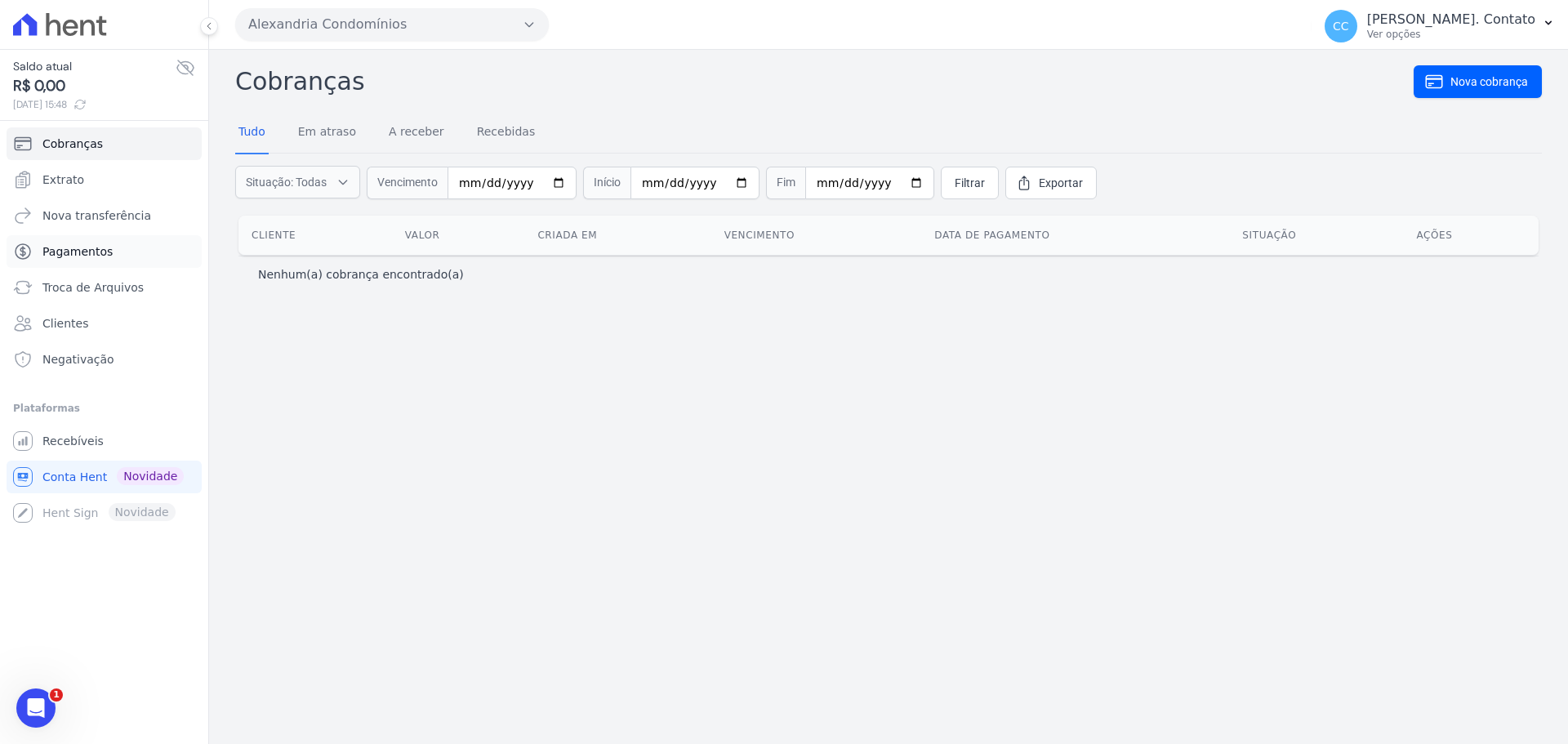
click at [82, 260] on link "Pagamentos" at bounding box center [104, 251] width 196 height 32
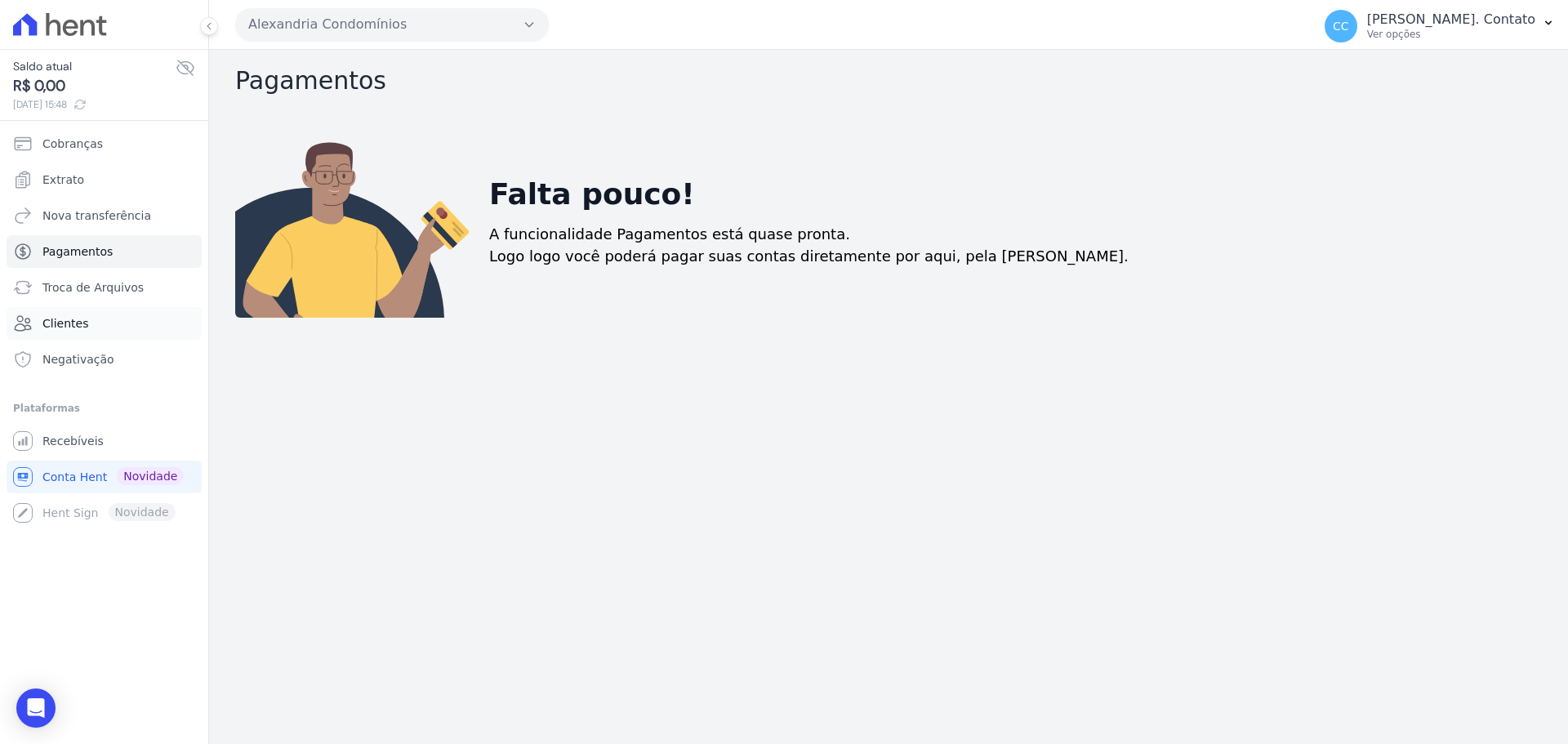
click at [79, 326] on span "Clientes" at bounding box center [65, 324] width 46 height 17
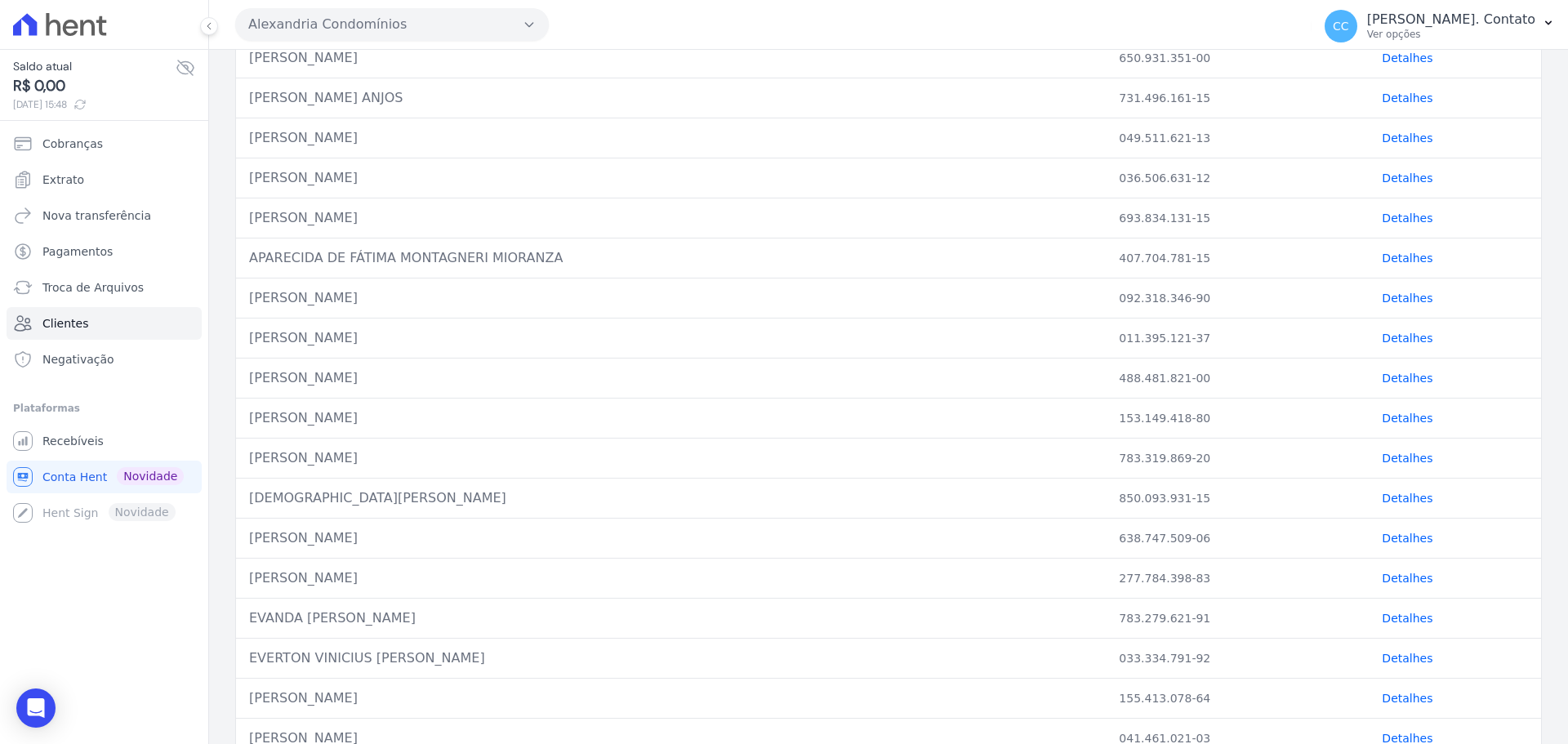
scroll to position [326, 0]
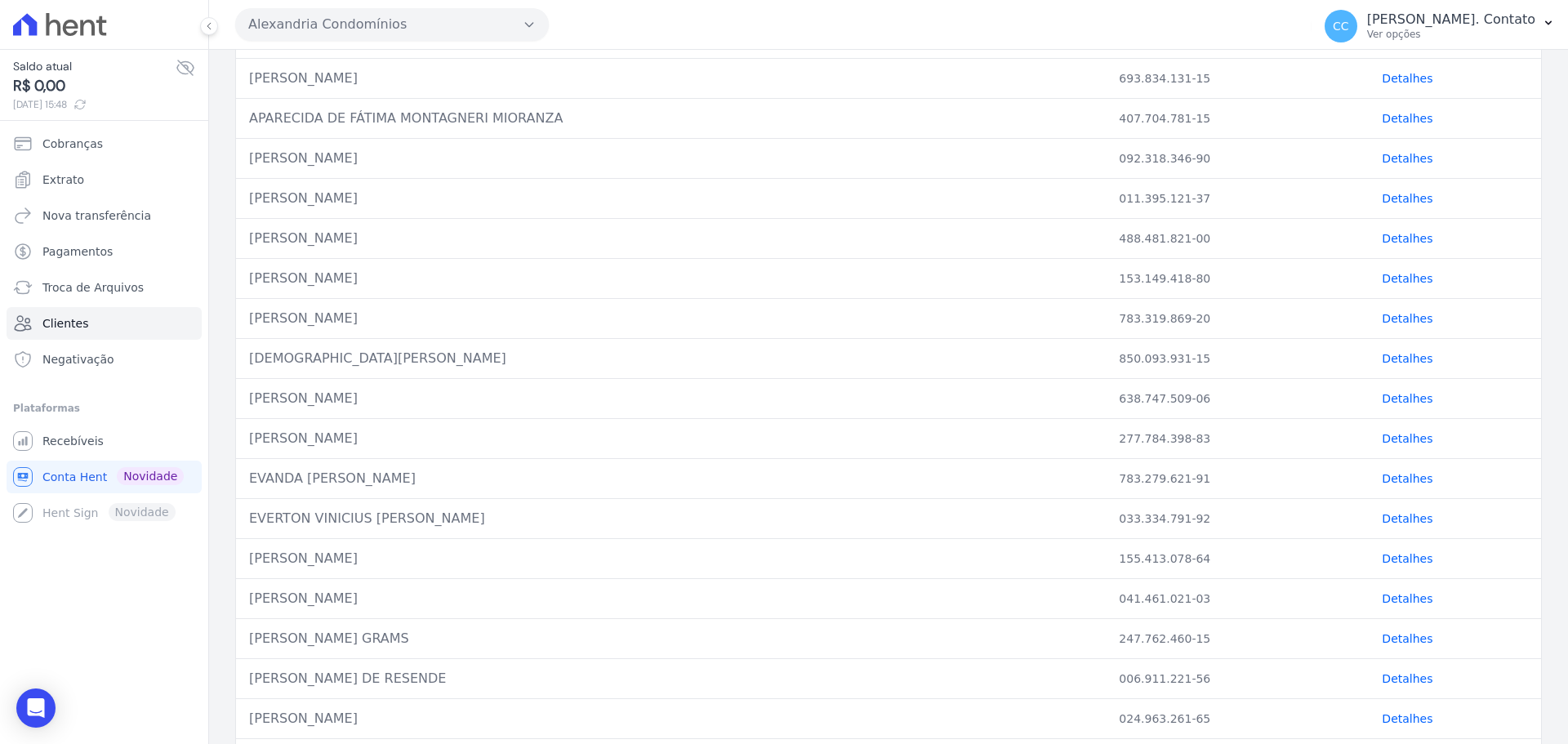
click at [1404, 439] on link "Detalhes" at bounding box center [1407, 438] width 51 height 13
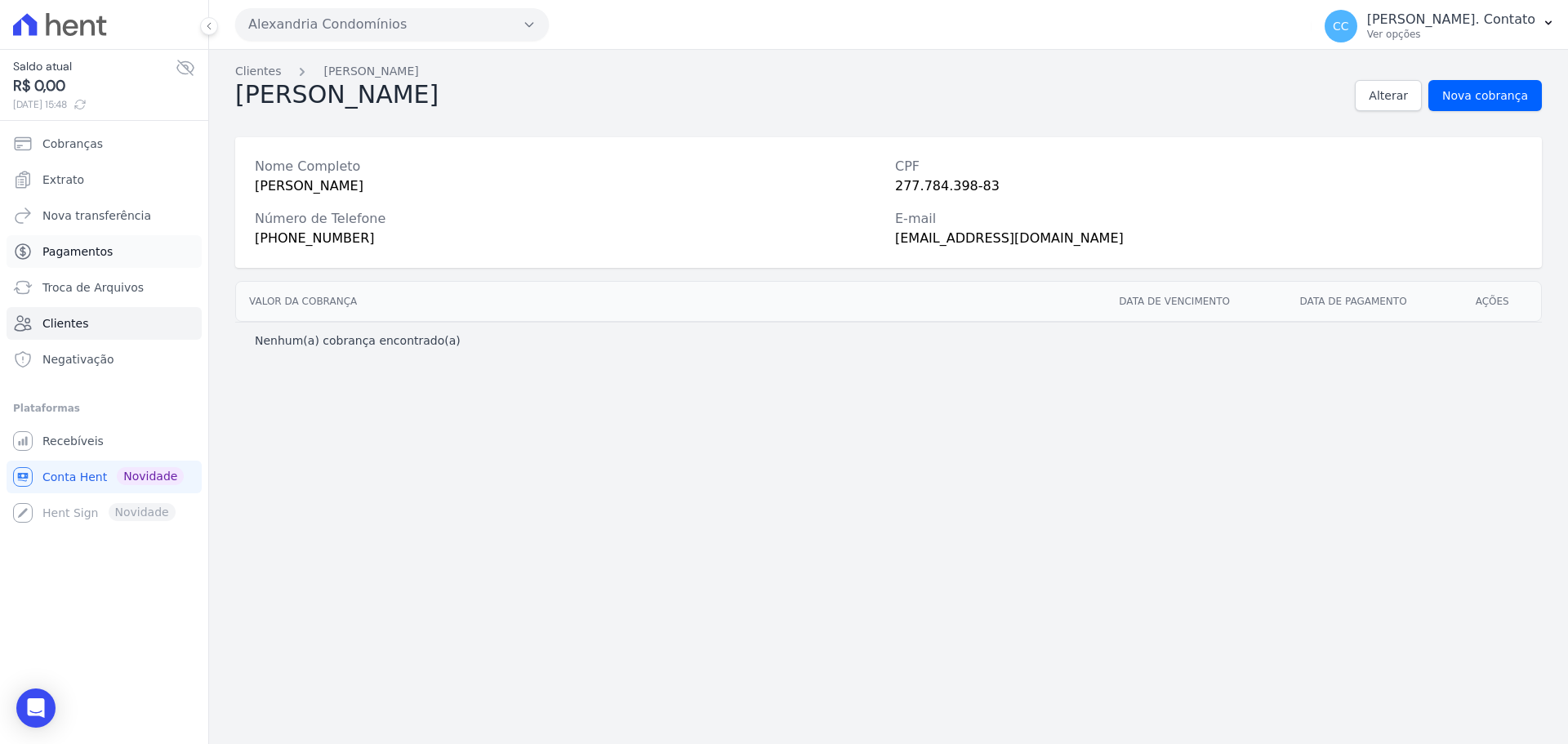
click at [106, 253] on span "Pagamentos" at bounding box center [77, 252] width 70 height 17
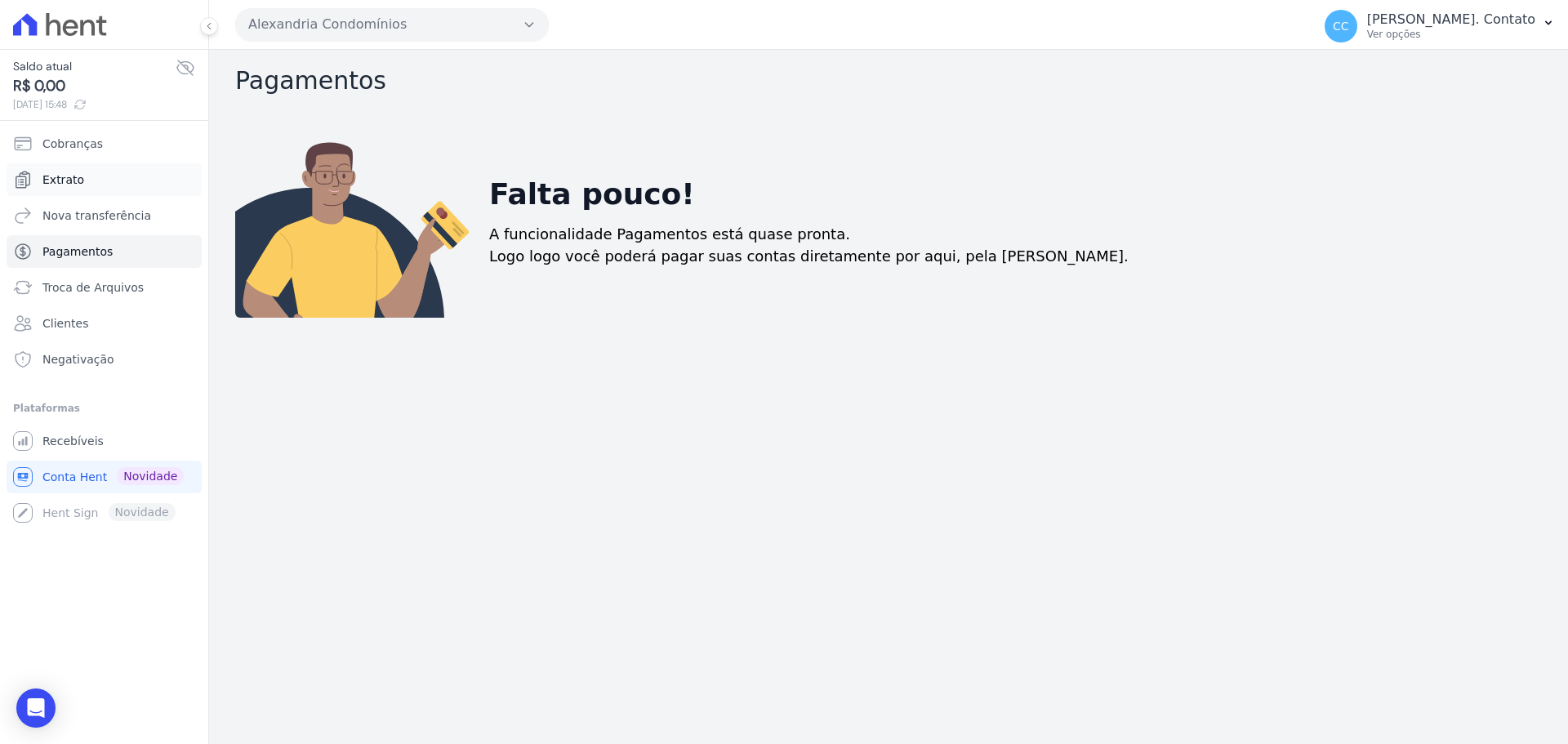
click at [83, 174] on link "Extrato" at bounding box center [104, 179] width 196 height 32
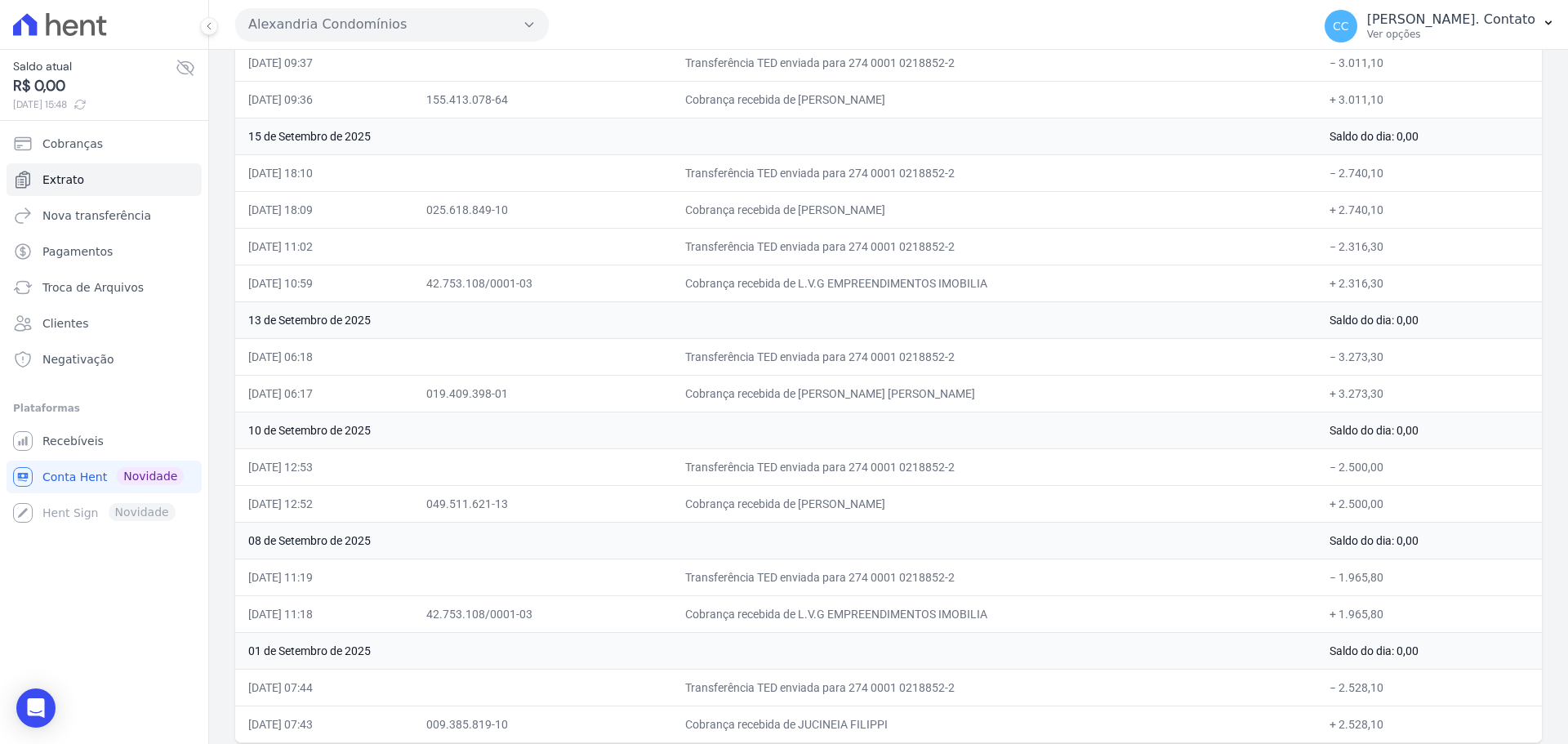
scroll to position [374, 0]
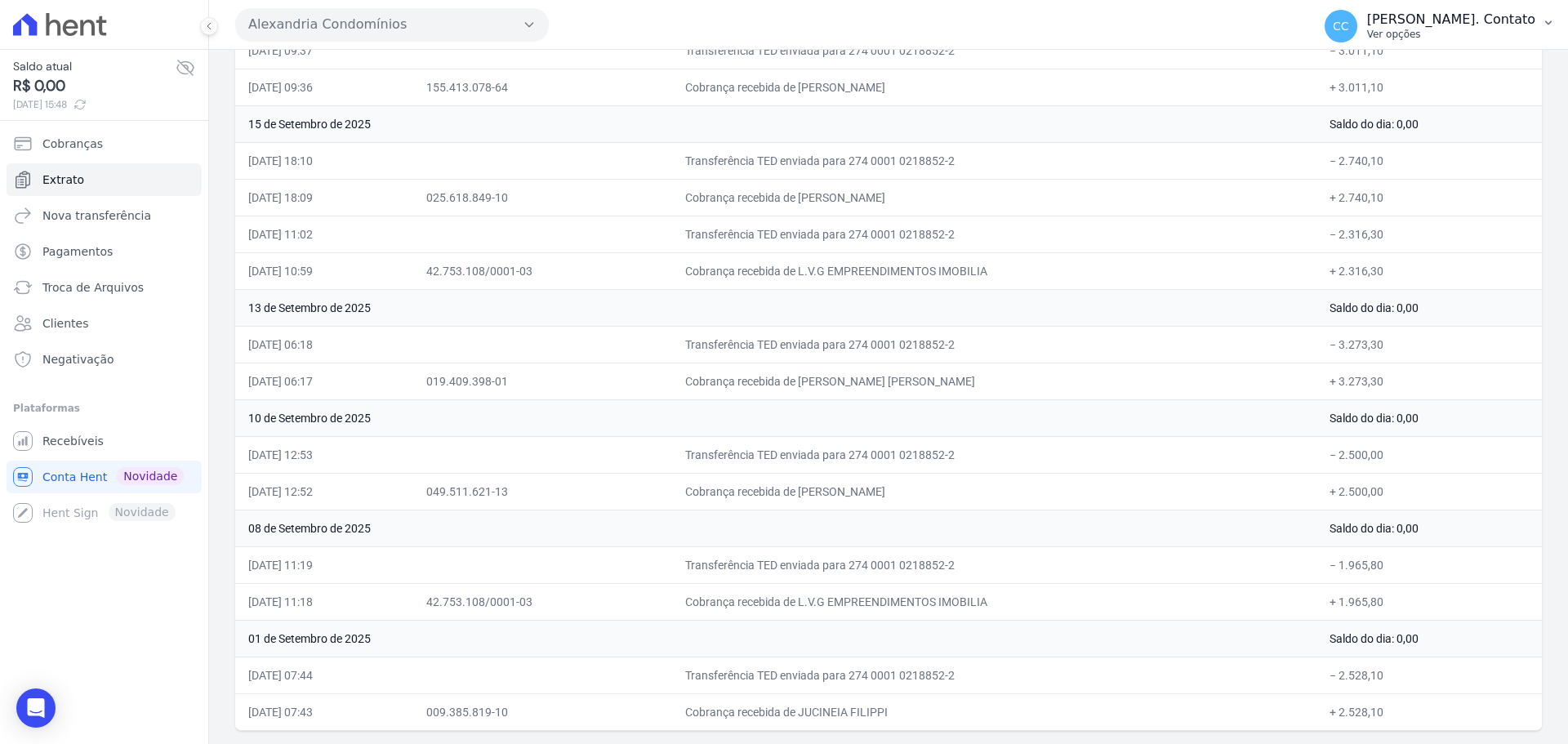
click at [1503, 18] on p "[PERSON_NAME]. Contato" at bounding box center [1451, 19] width 168 height 17
click at [132, 269] on ul "Cobranças Extrato Nova transferência Pagamentos Troca de Arquivos Clientes Nega…" at bounding box center [104, 251] width 196 height 248
click at [122, 296] on link "Troca de Arquivos" at bounding box center [104, 287] width 196 height 32
click at [118, 266] on link "Pagamentos" at bounding box center [104, 251] width 196 height 32
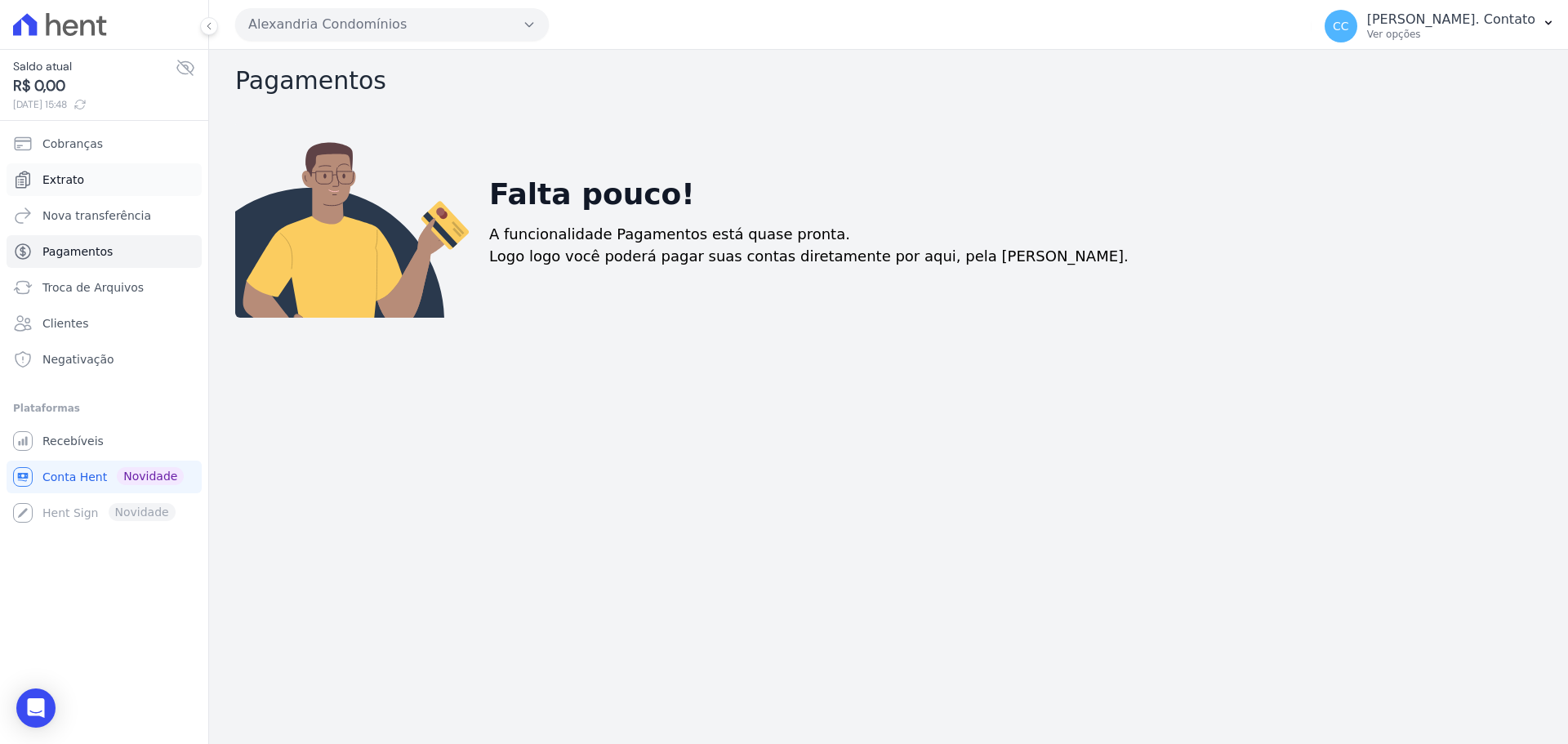
click at [96, 182] on link "Extrato" at bounding box center [104, 179] width 196 height 32
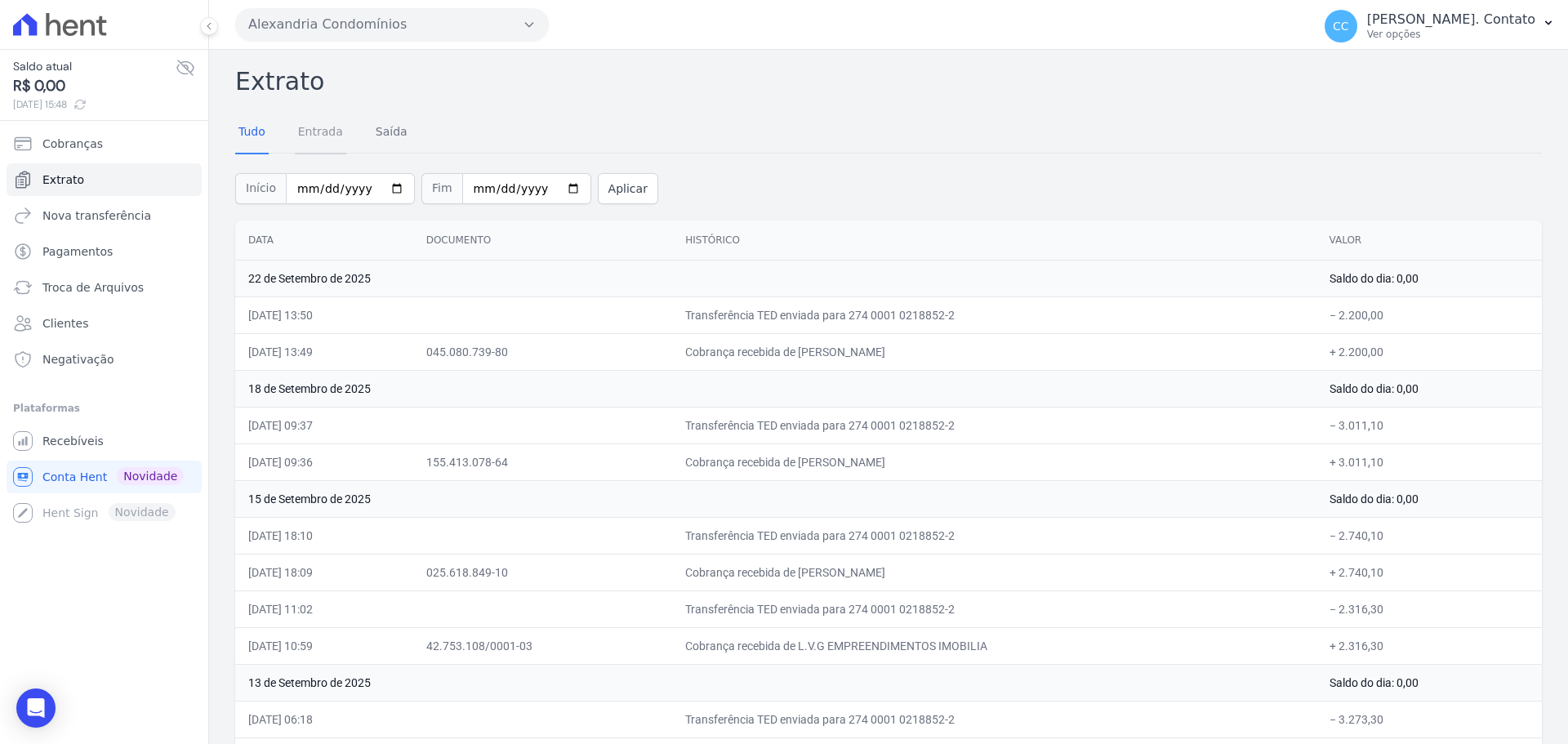
click at [331, 125] on link "Entrada" at bounding box center [321, 133] width 52 height 42
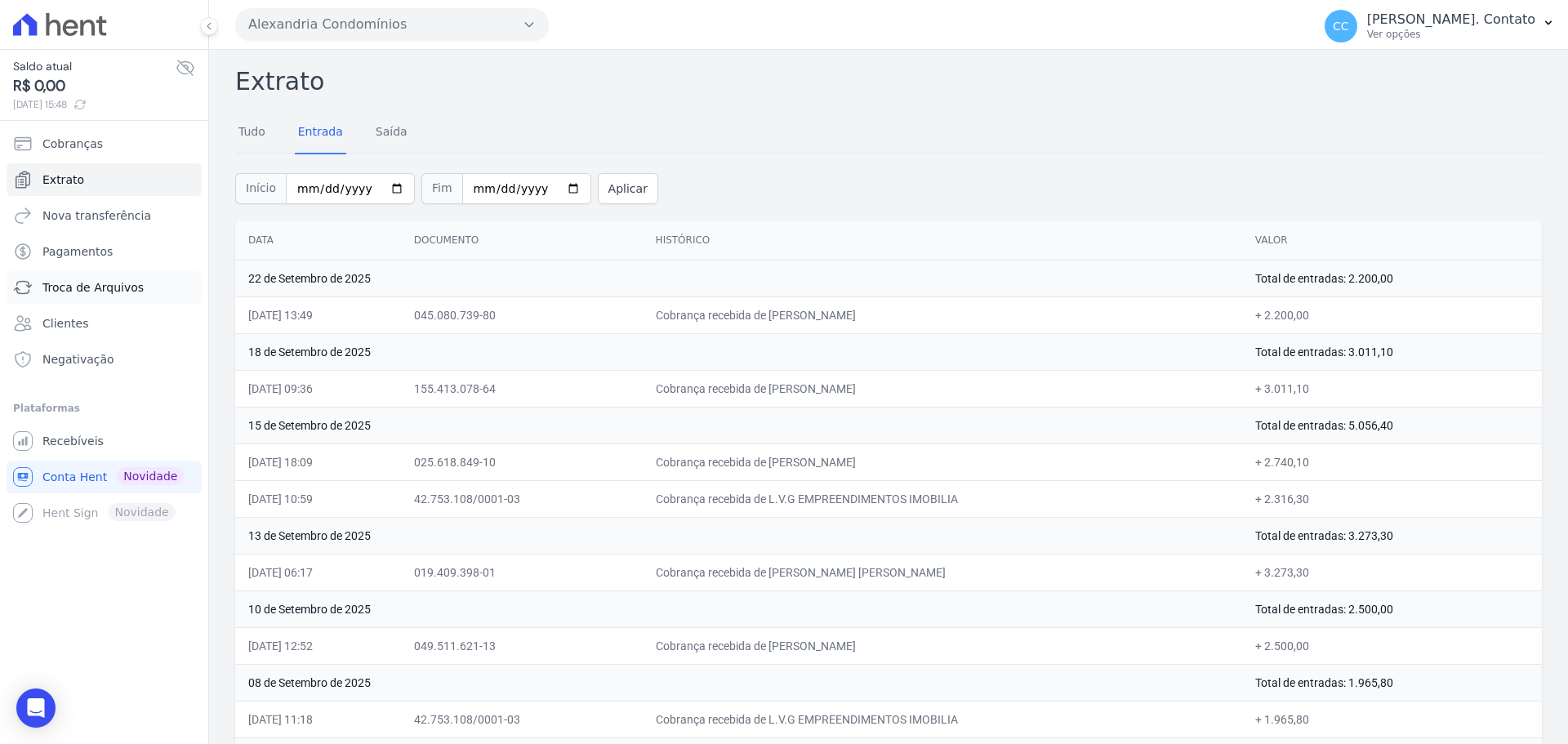
click at [115, 292] on span "Troca de Arquivos" at bounding box center [93, 288] width 101 height 17
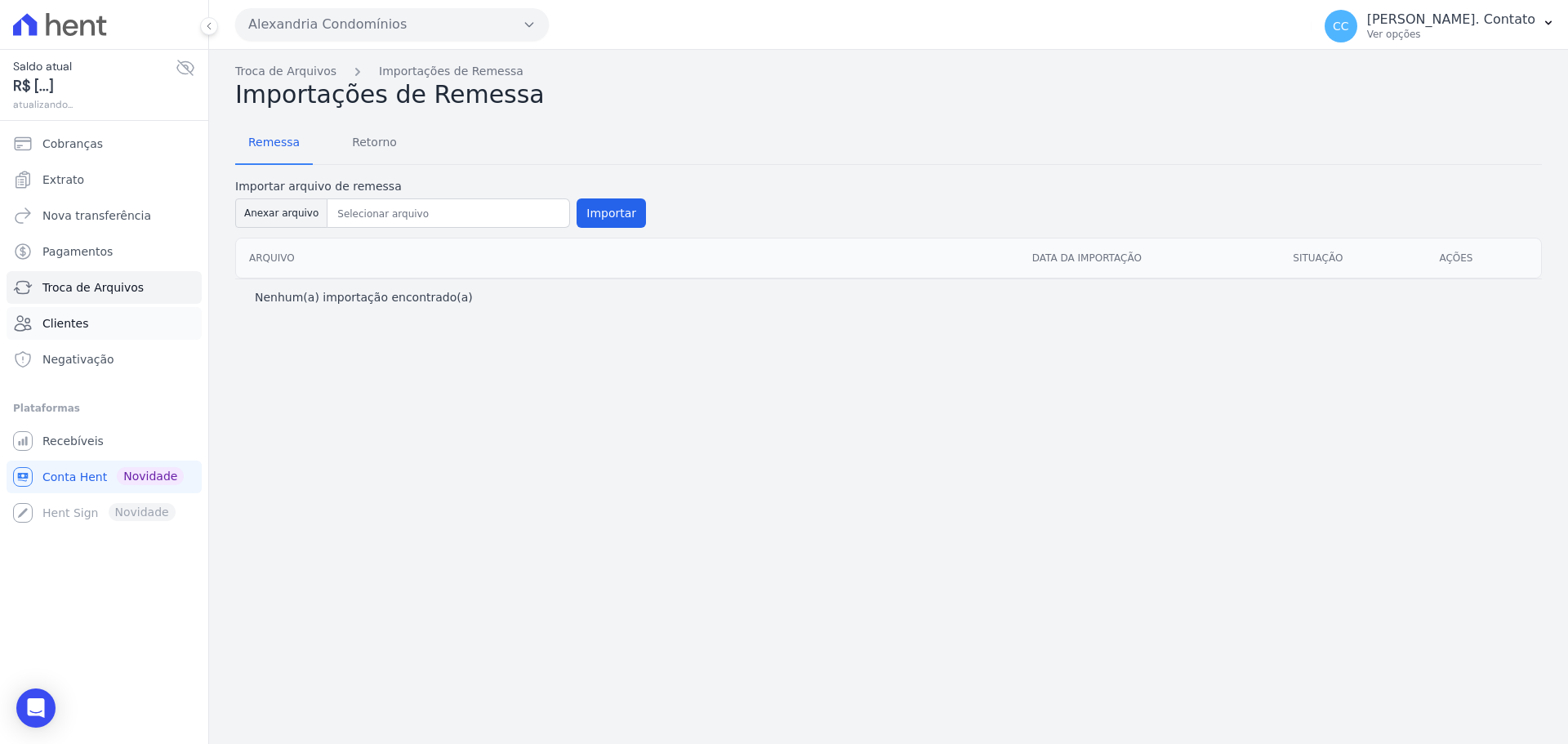
click at [110, 325] on link "Clientes" at bounding box center [104, 323] width 196 height 32
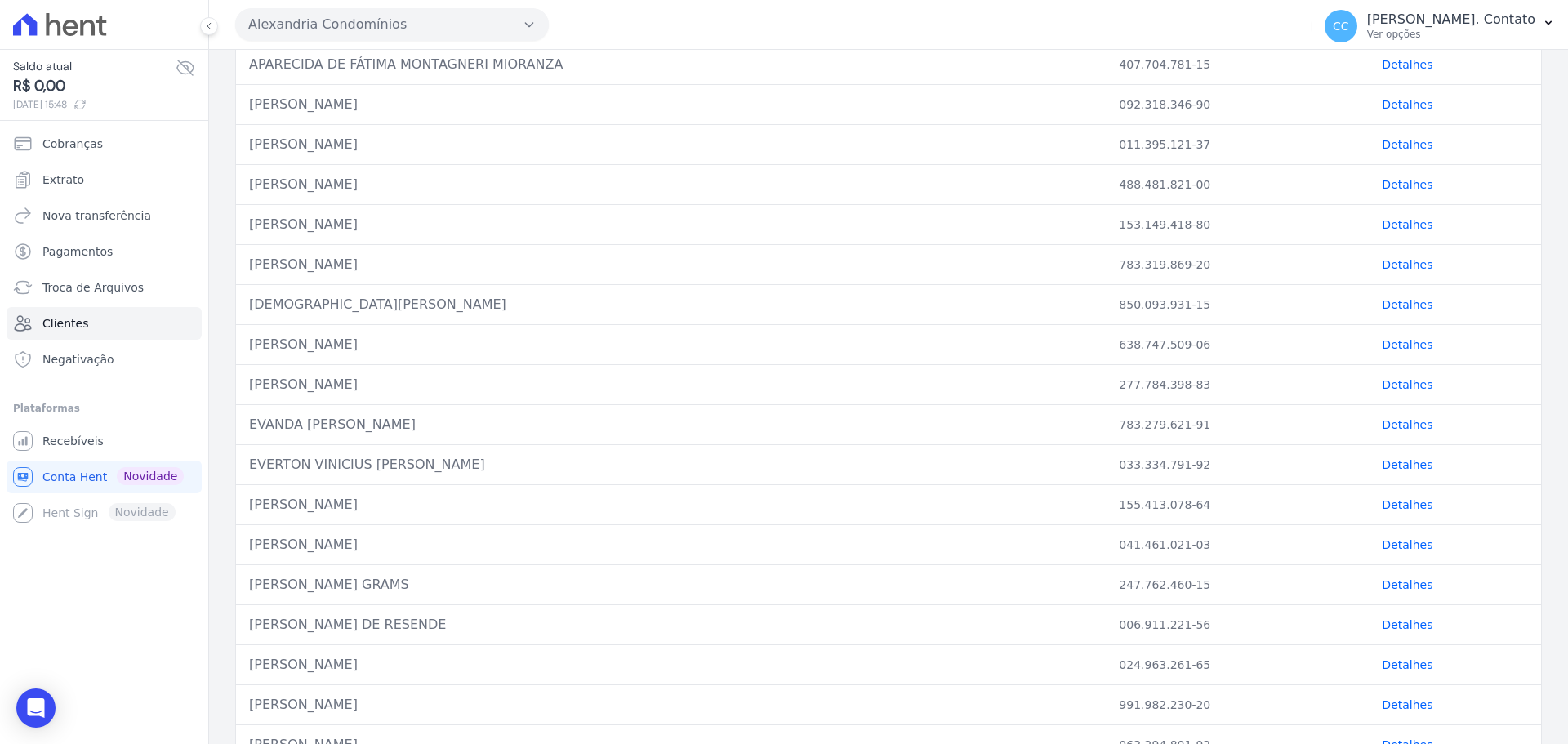
scroll to position [408, 0]
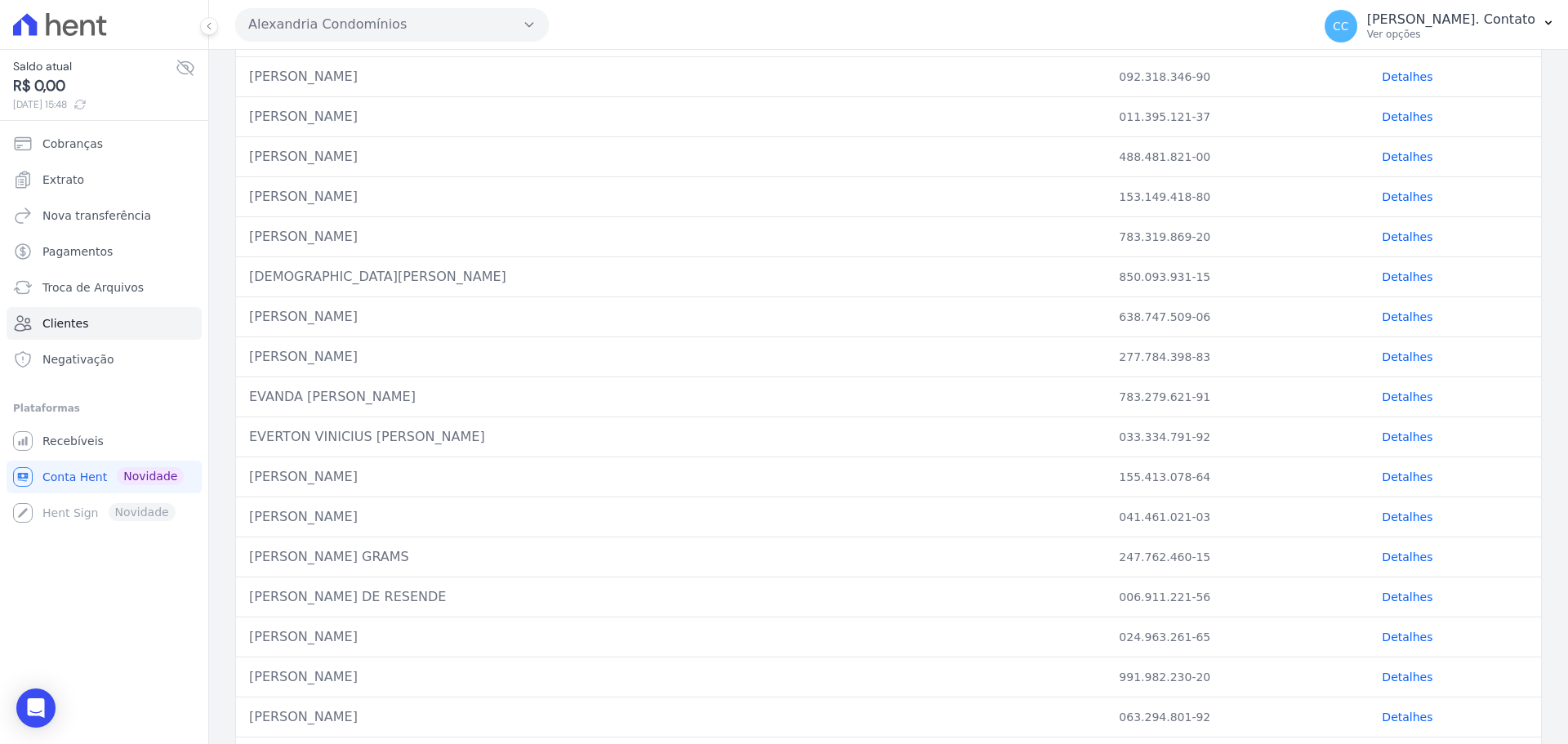
click at [1382, 355] on link "Detalhes" at bounding box center [1407, 357] width 51 height 13
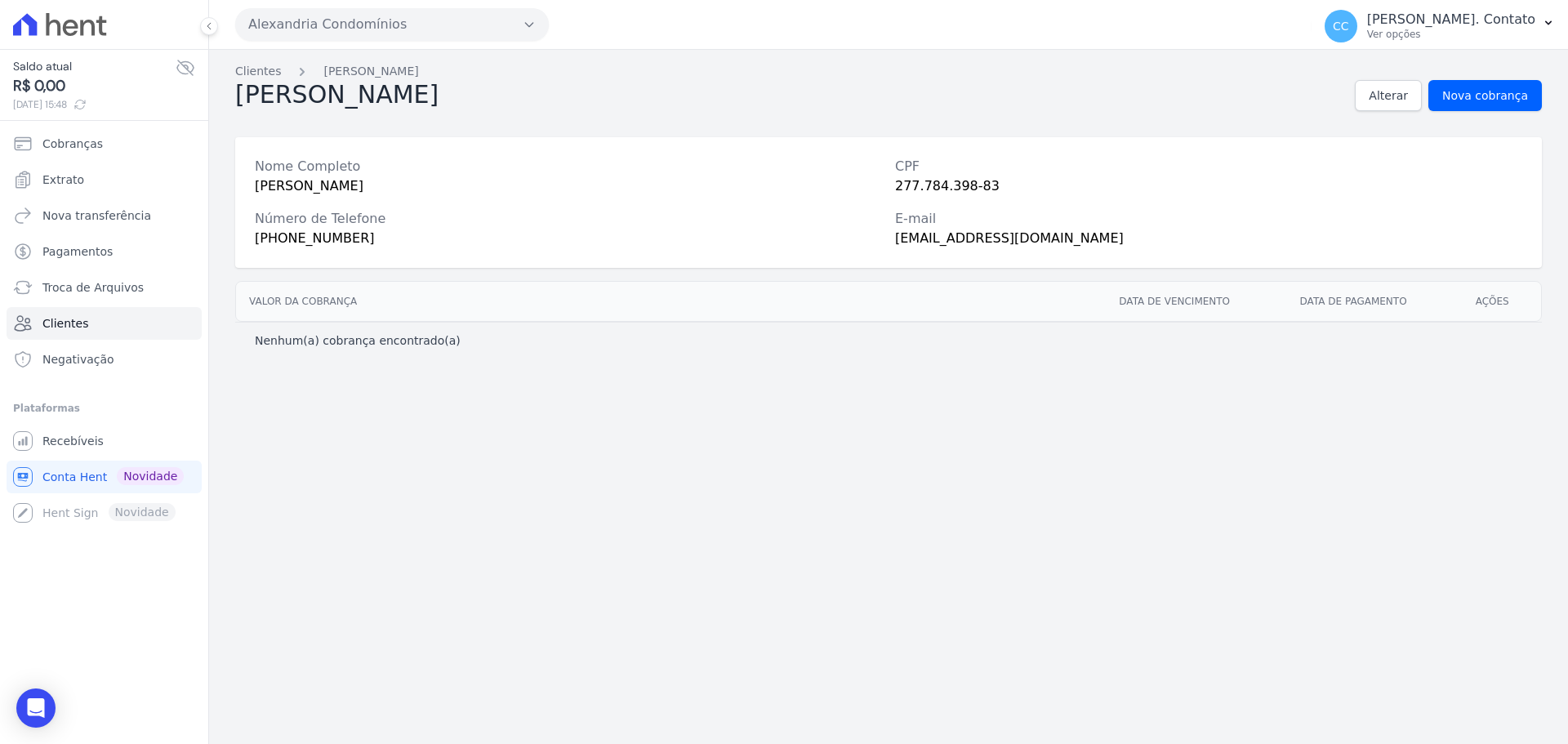
click at [86, 32] on icon at bounding box center [60, 24] width 94 height 23
click at [216, 22] on button at bounding box center [208, 26] width 18 height 18
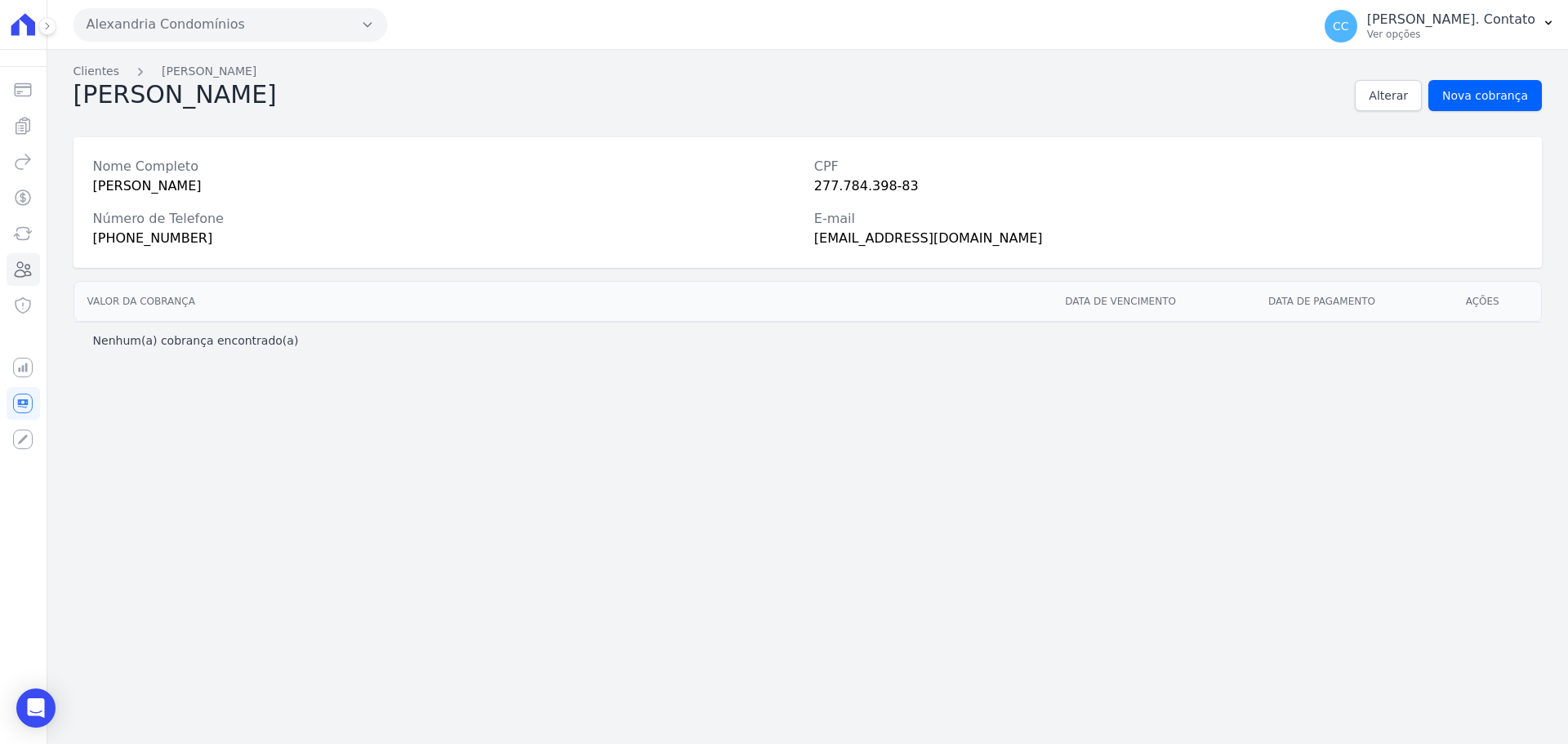
click at [160, 34] on button "Alexandria Condomínios" at bounding box center [231, 24] width 314 height 32
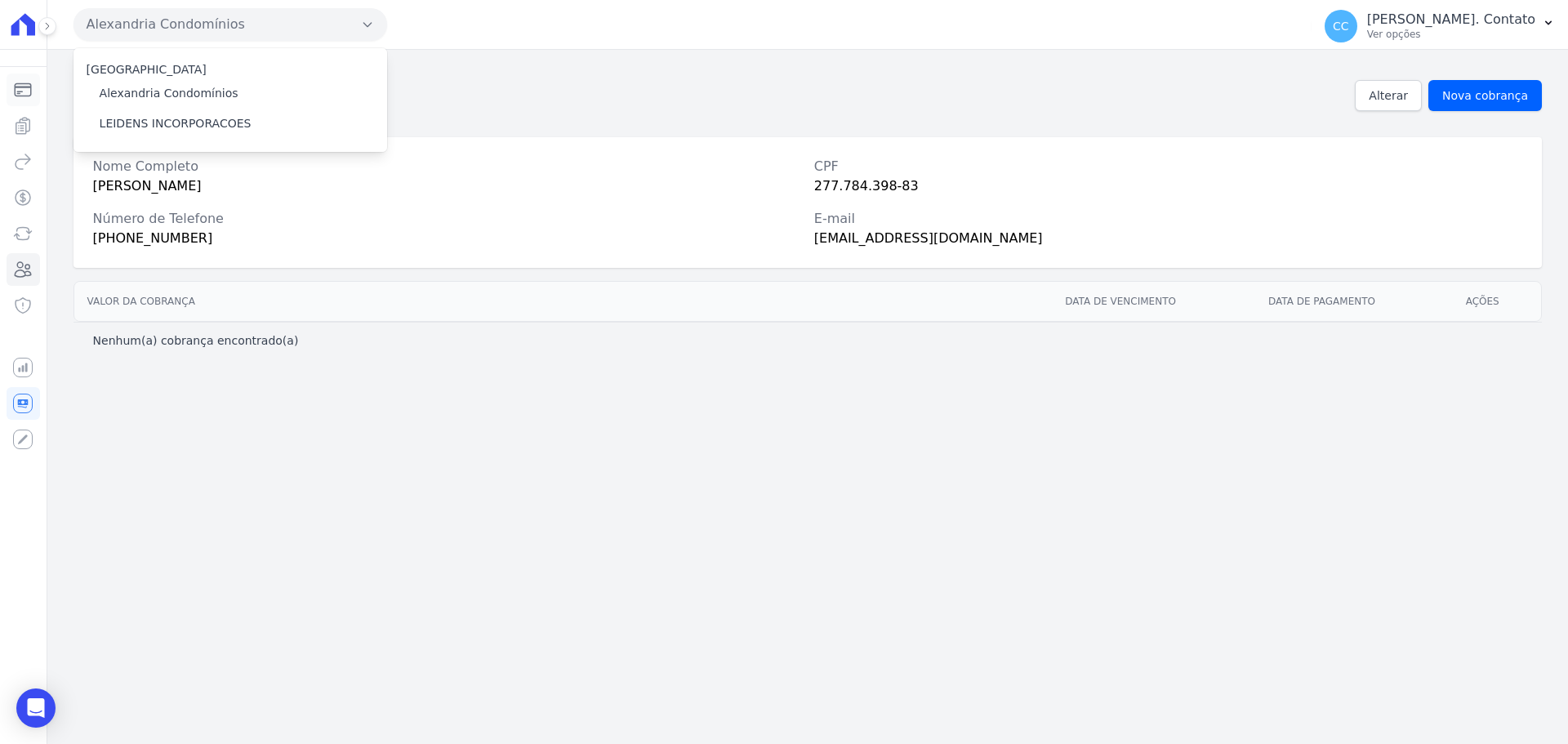
click at [29, 100] on link "Cobranças" at bounding box center [23, 89] width 33 height 32
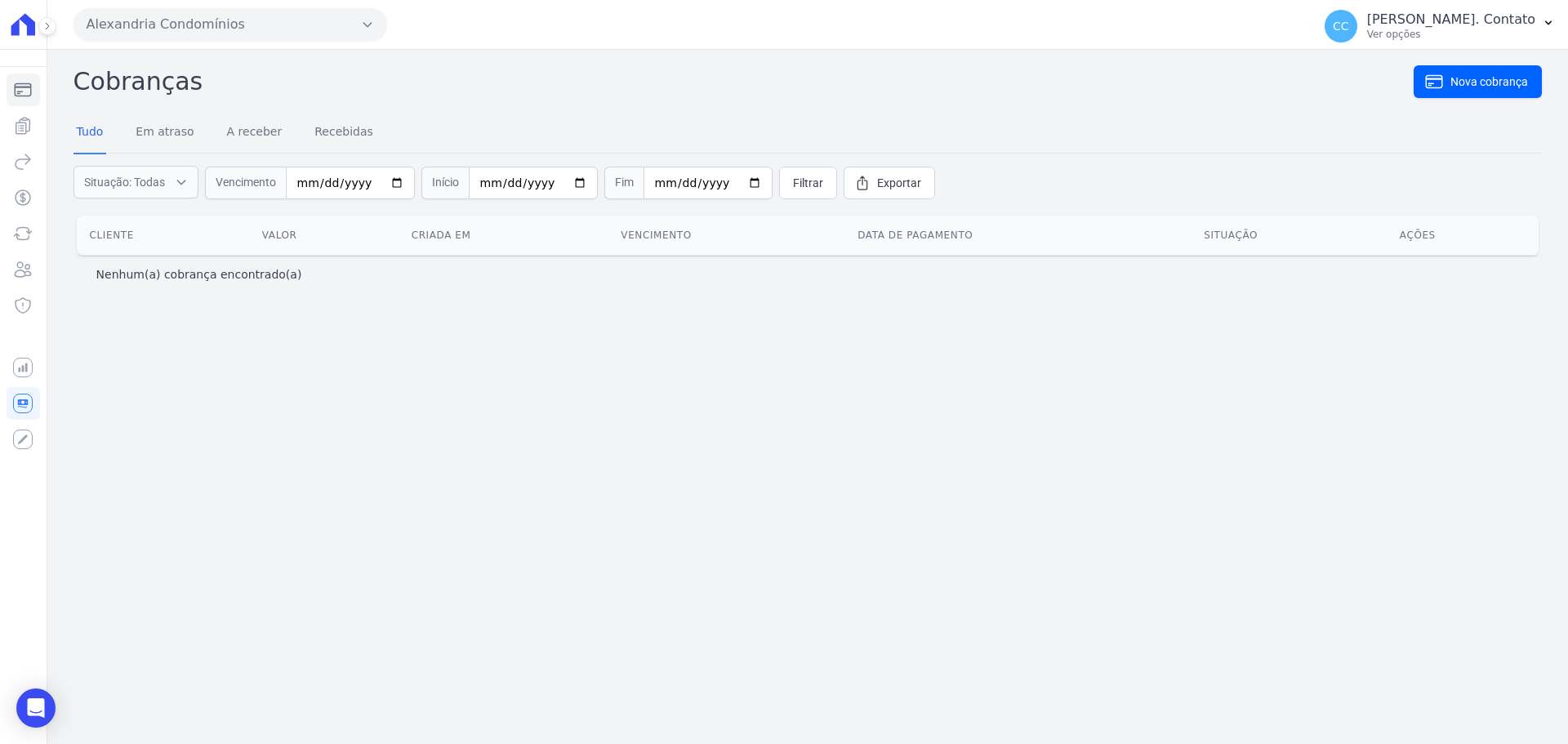
click at [18, 27] on icon at bounding box center [23, 24] width 24 height 22
click at [46, 27] on icon at bounding box center [47, 26] width 10 height 10
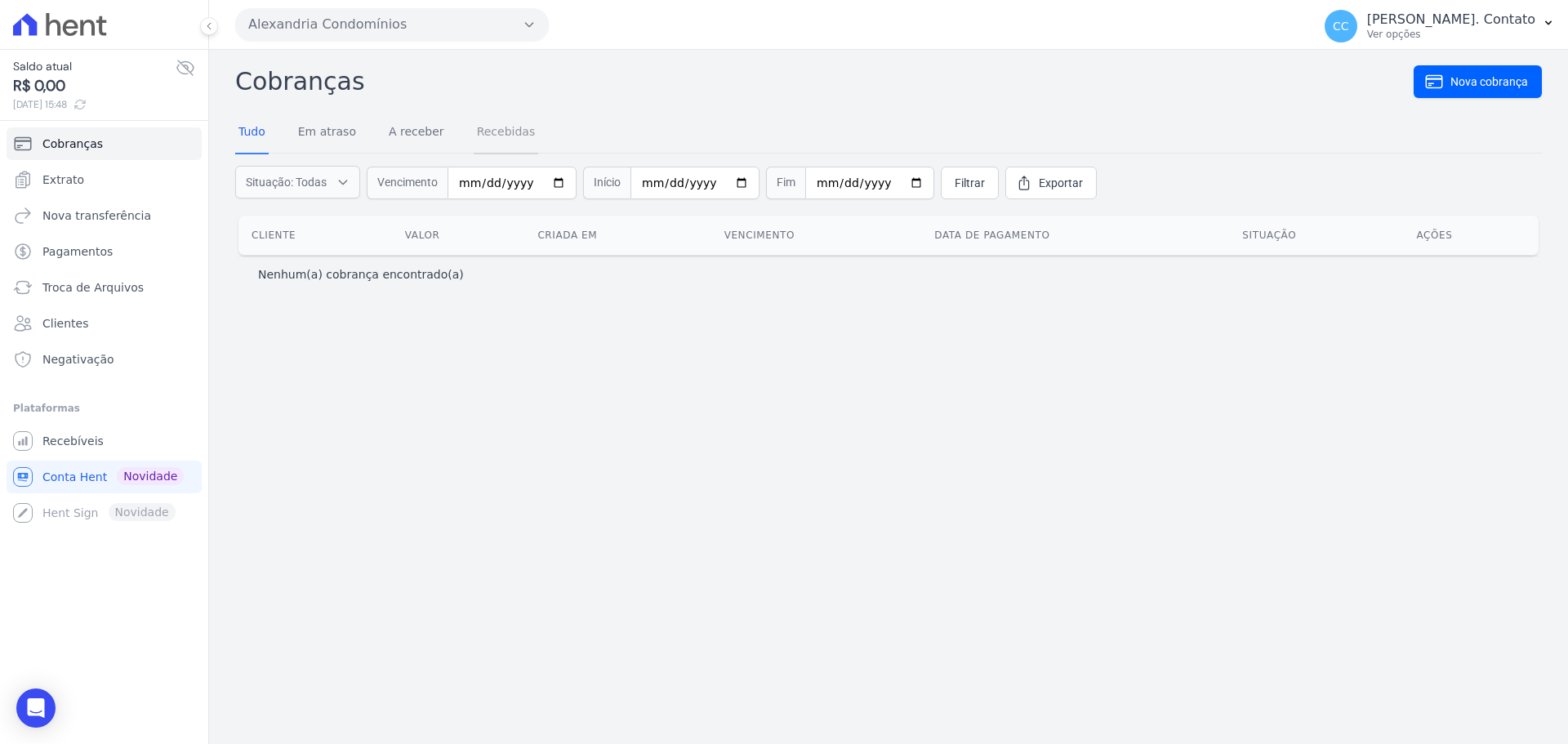
click at [474, 136] on link "Recebidas" at bounding box center [506, 133] width 65 height 42
click at [369, 185] on input "date" at bounding box center [381, 183] width 129 height 32
click at [824, 174] on span "Filtrar" at bounding box center [838, 183] width 30 height 17
click at [96, 267] on link "Pagamentos" at bounding box center [104, 251] width 196 height 32
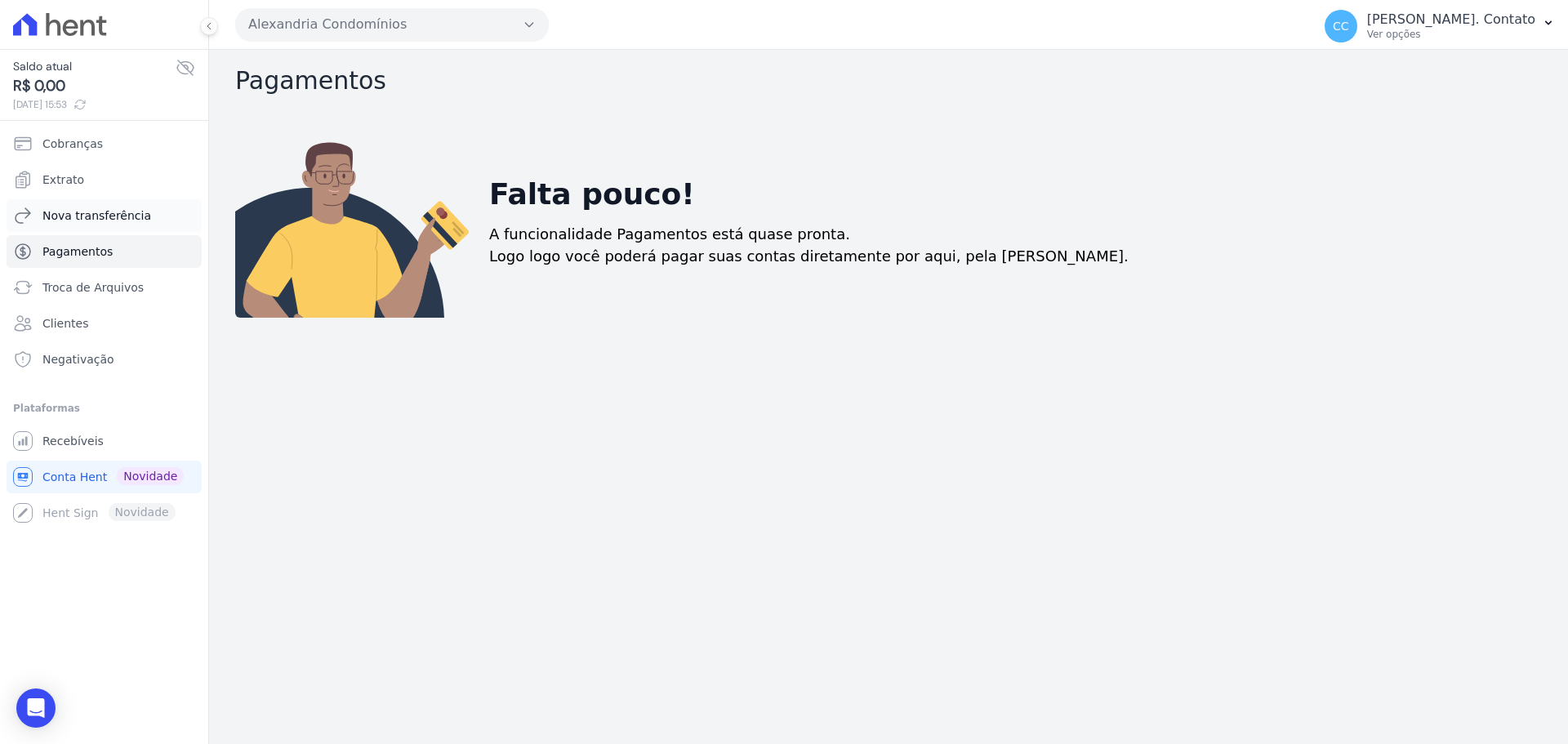
click at [96, 214] on span "Nova transferência" at bounding box center [97, 216] width 109 height 17
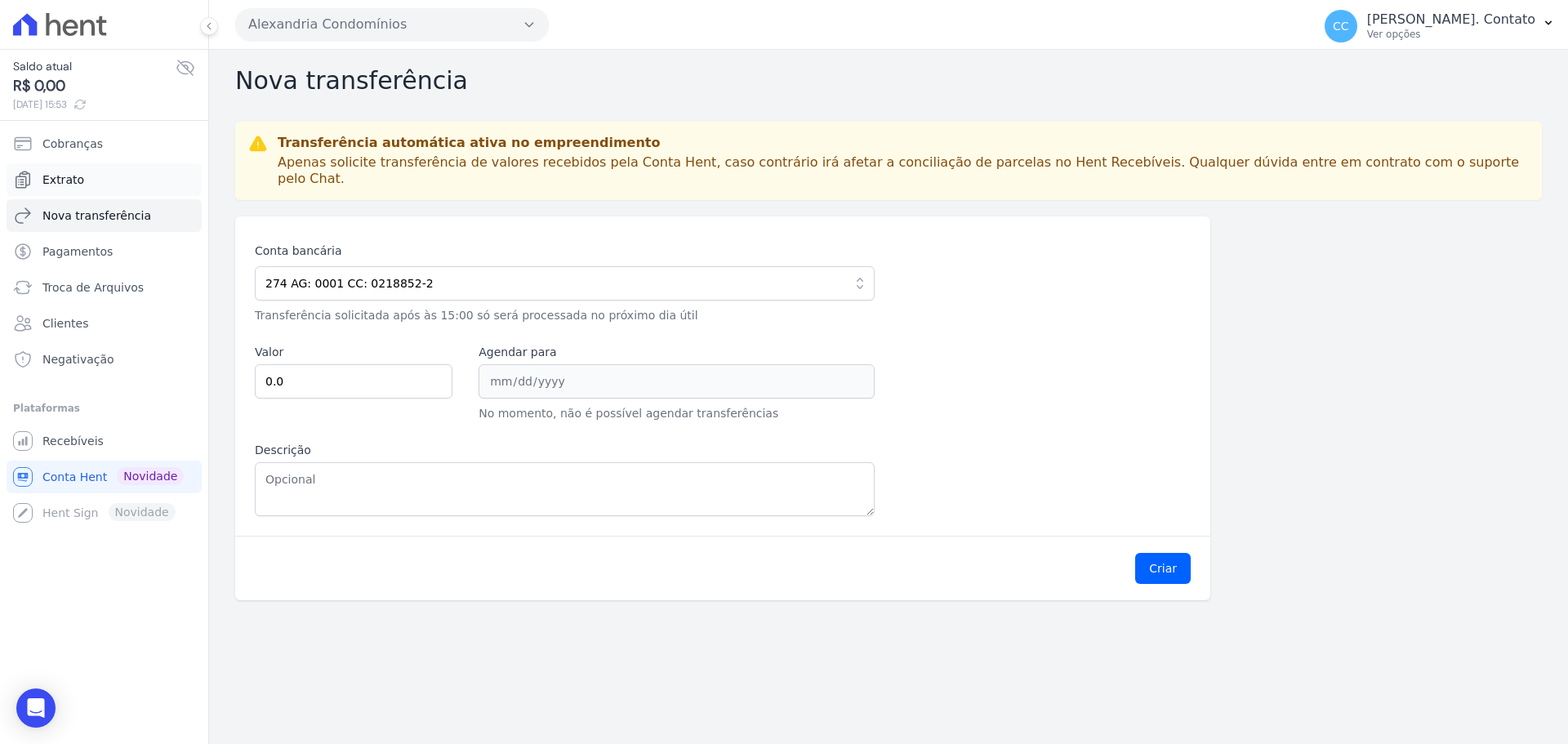
click at [114, 180] on link "Extrato" at bounding box center [104, 179] width 196 height 32
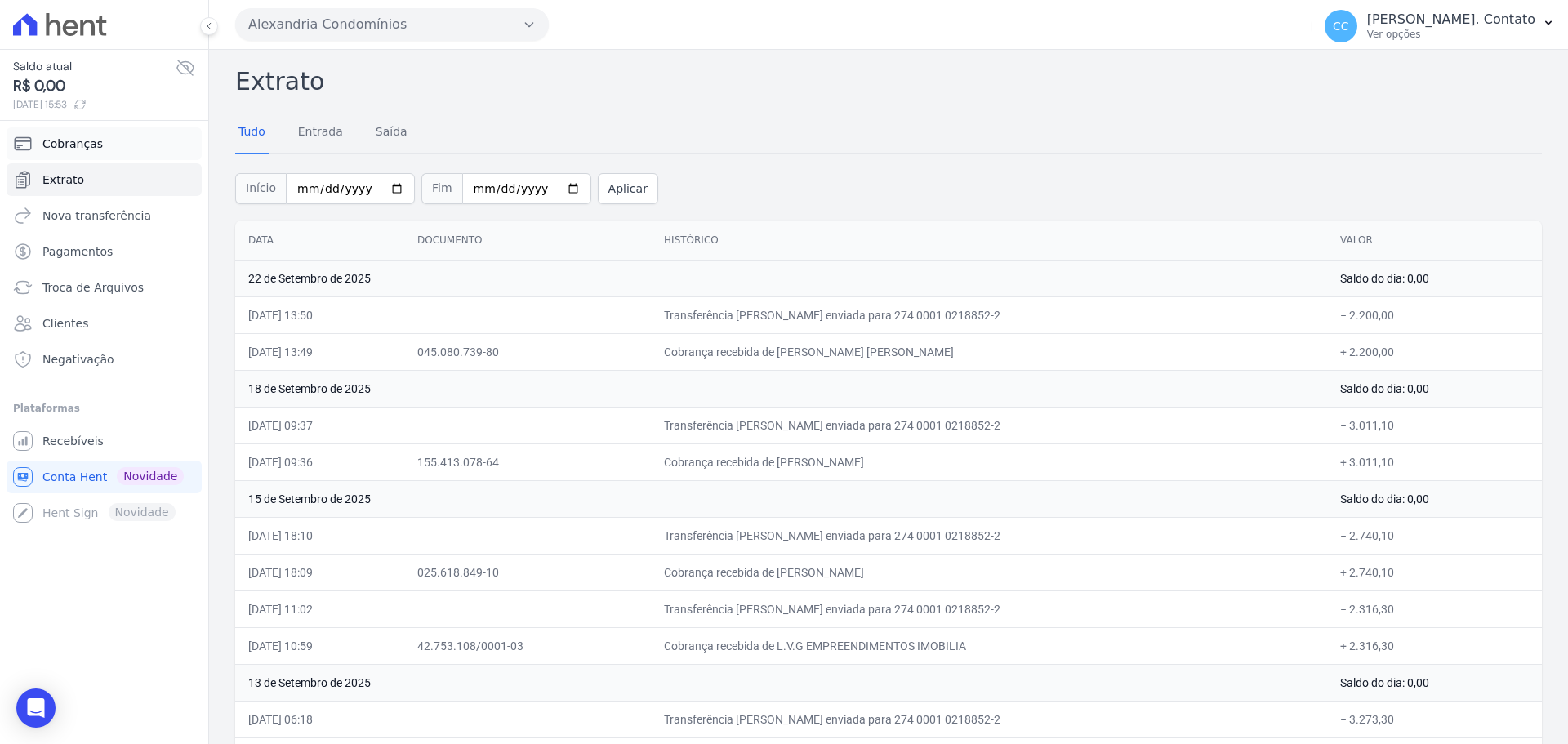
click at [146, 145] on link "Cobranças" at bounding box center [104, 143] width 196 height 32
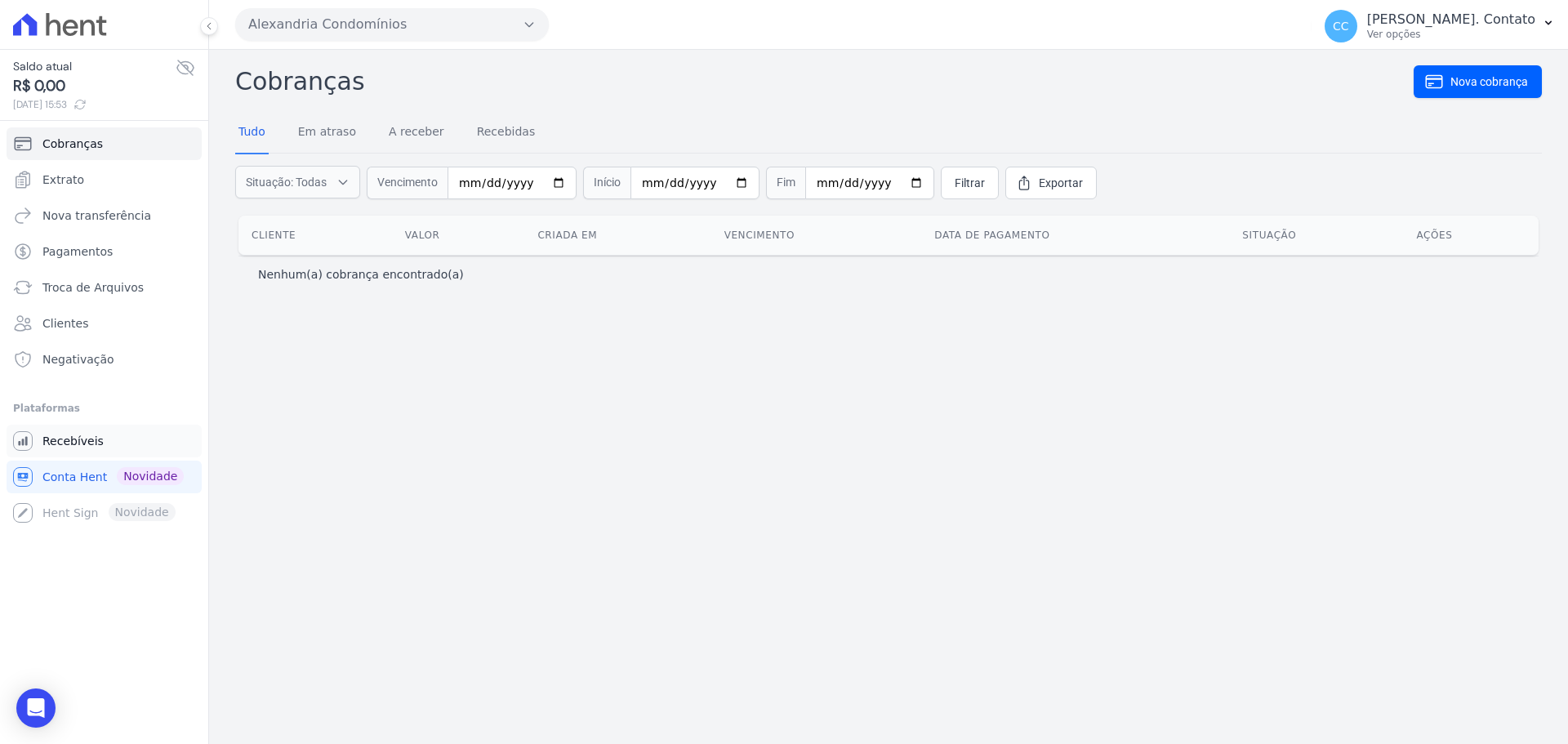
click at [89, 454] on link "Recebíveis" at bounding box center [104, 440] width 196 height 32
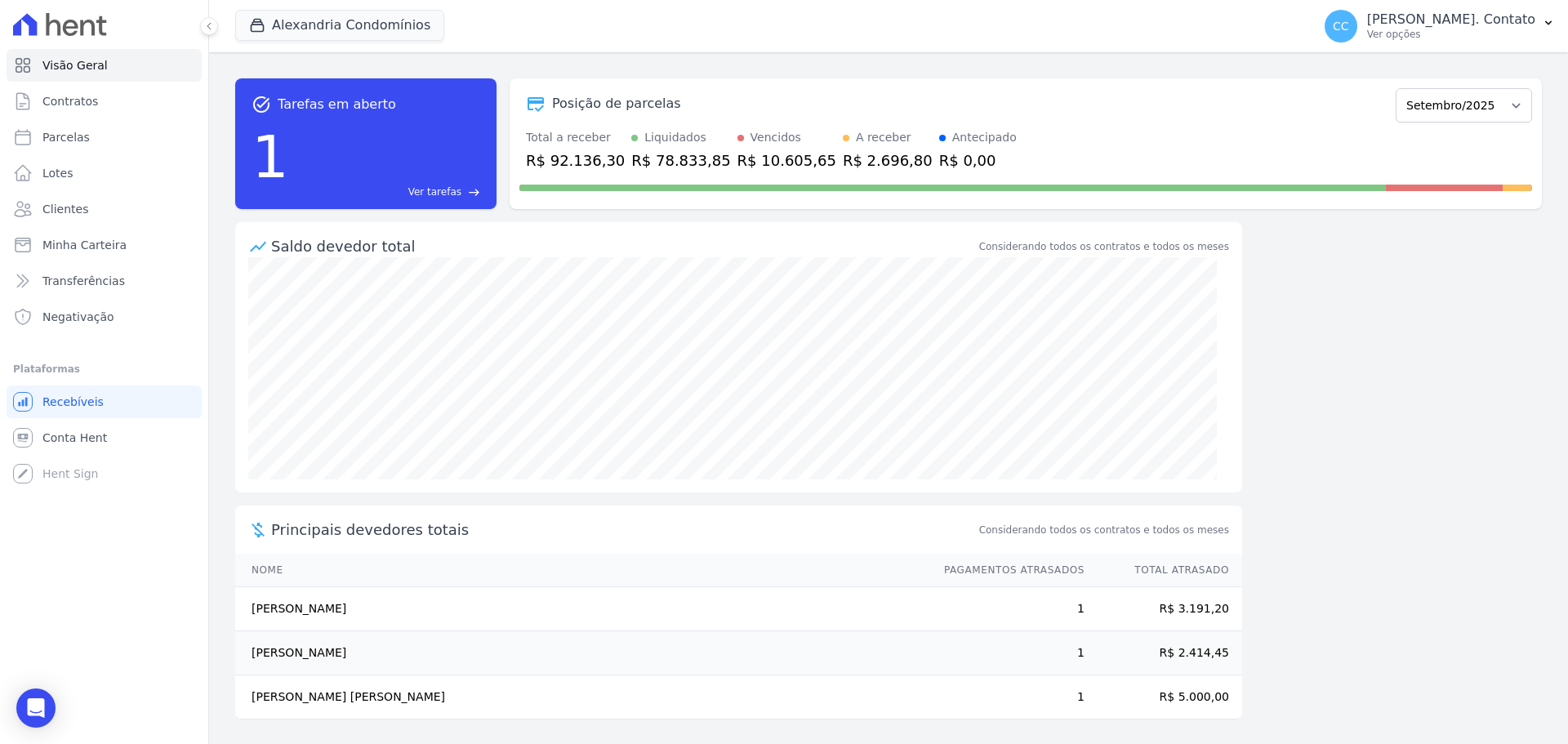
scroll to position [2, 0]
click at [97, 233] on link "Minha Carteira" at bounding box center [104, 244] width 196 height 32
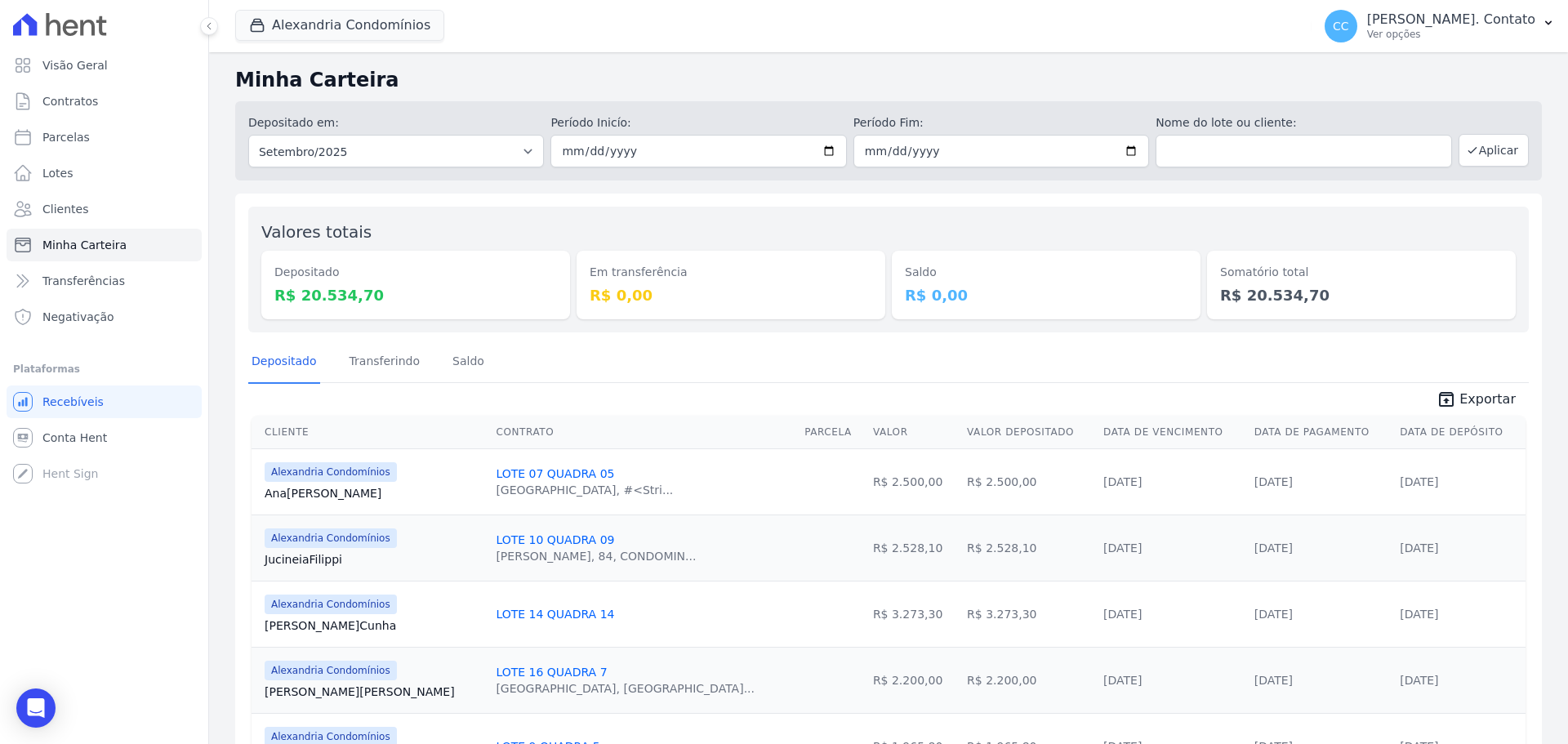
click at [1145, 152] on div "Depositado em: Todos os meses Março/2023 Abril/2023 Maio/2023 Junho/2023 Julho/…" at bounding box center [888, 141] width 1307 height 79
click at [1156, 157] on input "text" at bounding box center [1303, 150] width 296 height 32
type input "[PERSON_NAME]"
click at [1495, 145] on button "Aplicar" at bounding box center [1493, 149] width 70 height 32
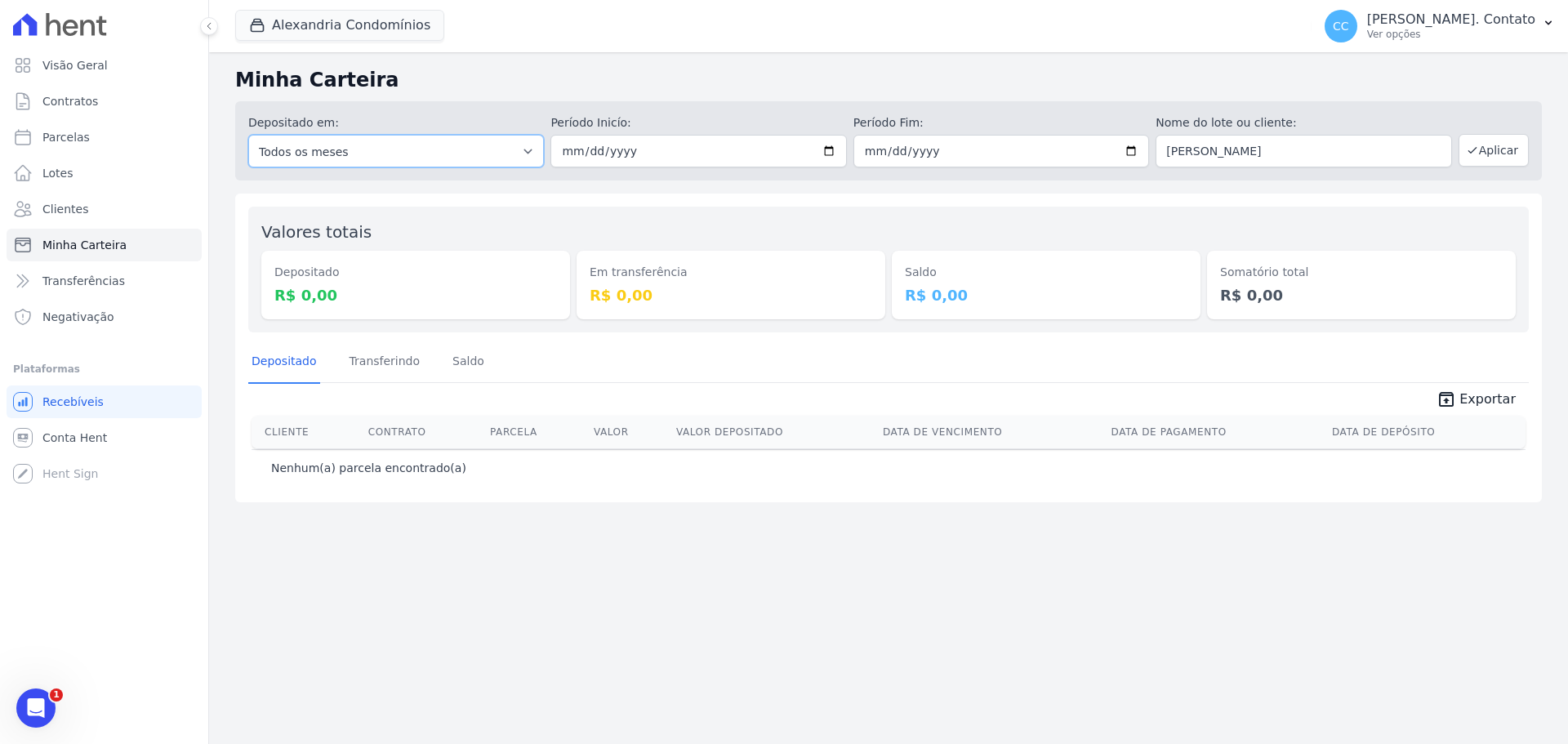
click at [434, 145] on select "Todos os meses Março/2023 Abril/2023 Maio/2023 Junho/2023 Julho/2023 Agosto/202…" at bounding box center [396, 150] width 296 height 32
click at [248, 135] on select "Todos os meses Março/2023 Abril/2023 Maio/2023 Junho/2023 Julho/2023 Agosto/202…" at bounding box center [396, 150] width 296 height 32
click at [1220, 143] on input "[PERSON_NAME]" at bounding box center [1303, 150] width 296 height 32
click at [1491, 150] on button "Aplicar" at bounding box center [1493, 149] width 70 height 32
click at [692, 156] on input "[DATE]" at bounding box center [698, 150] width 296 height 32
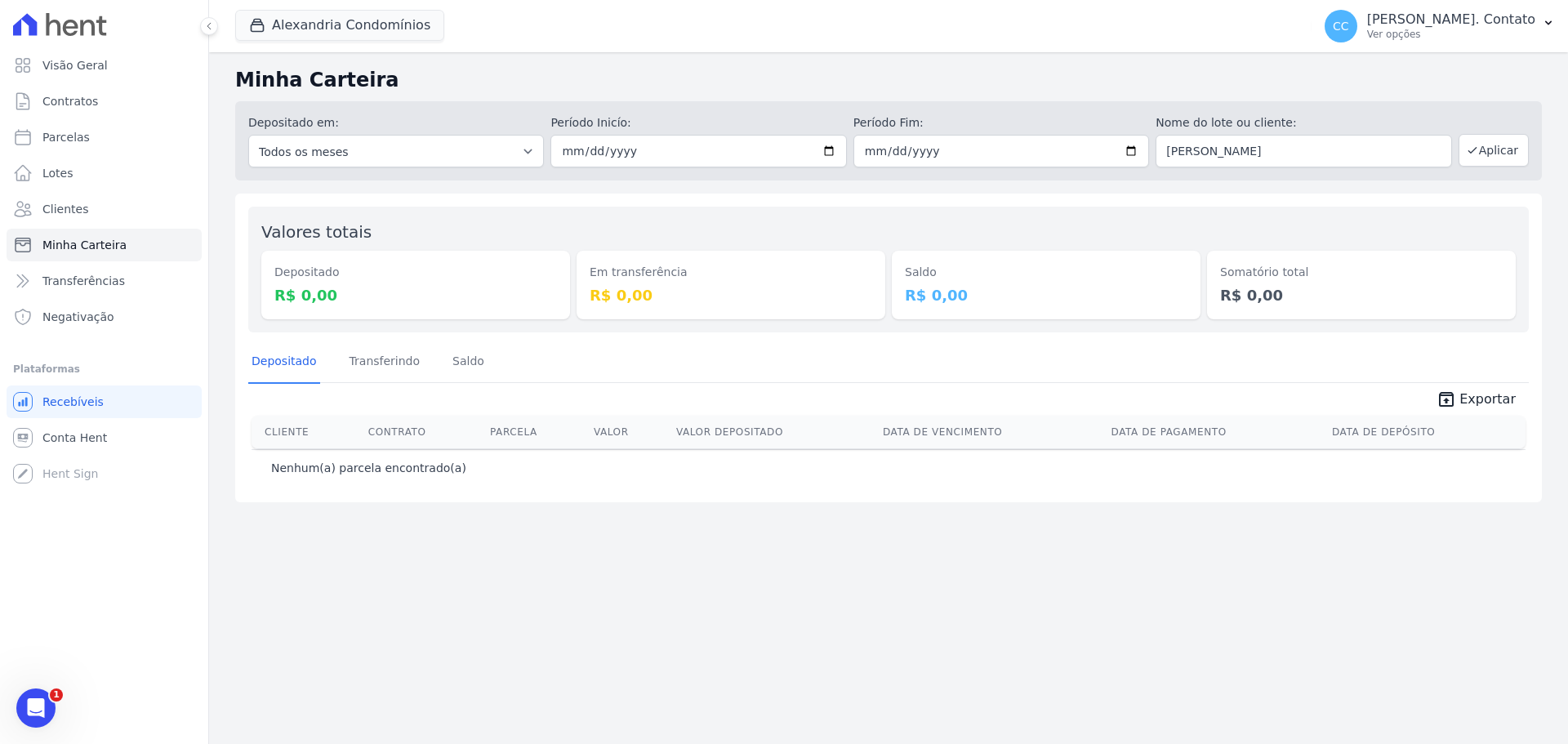
click at [452, 170] on div "Depositado em: Todos os meses Março/2023 Abril/2023 Maio/2023 Junho/2023 Julho/…" at bounding box center [888, 141] width 1307 height 79
click at [450, 159] on select "Todos os meses Março/2023 Abril/2023 Maio/2023 Junho/2023 Julho/2023 Agosto/202…" at bounding box center [396, 150] width 296 height 32
select select "03/2023"
click at [248, 135] on select "Todos os meses Março/2023 Abril/2023 Maio/2023 Junho/2023 Julho/2023 Agosto/202…" at bounding box center [396, 150] width 296 height 32
click at [595, 154] on input "date" at bounding box center [698, 150] width 296 height 32
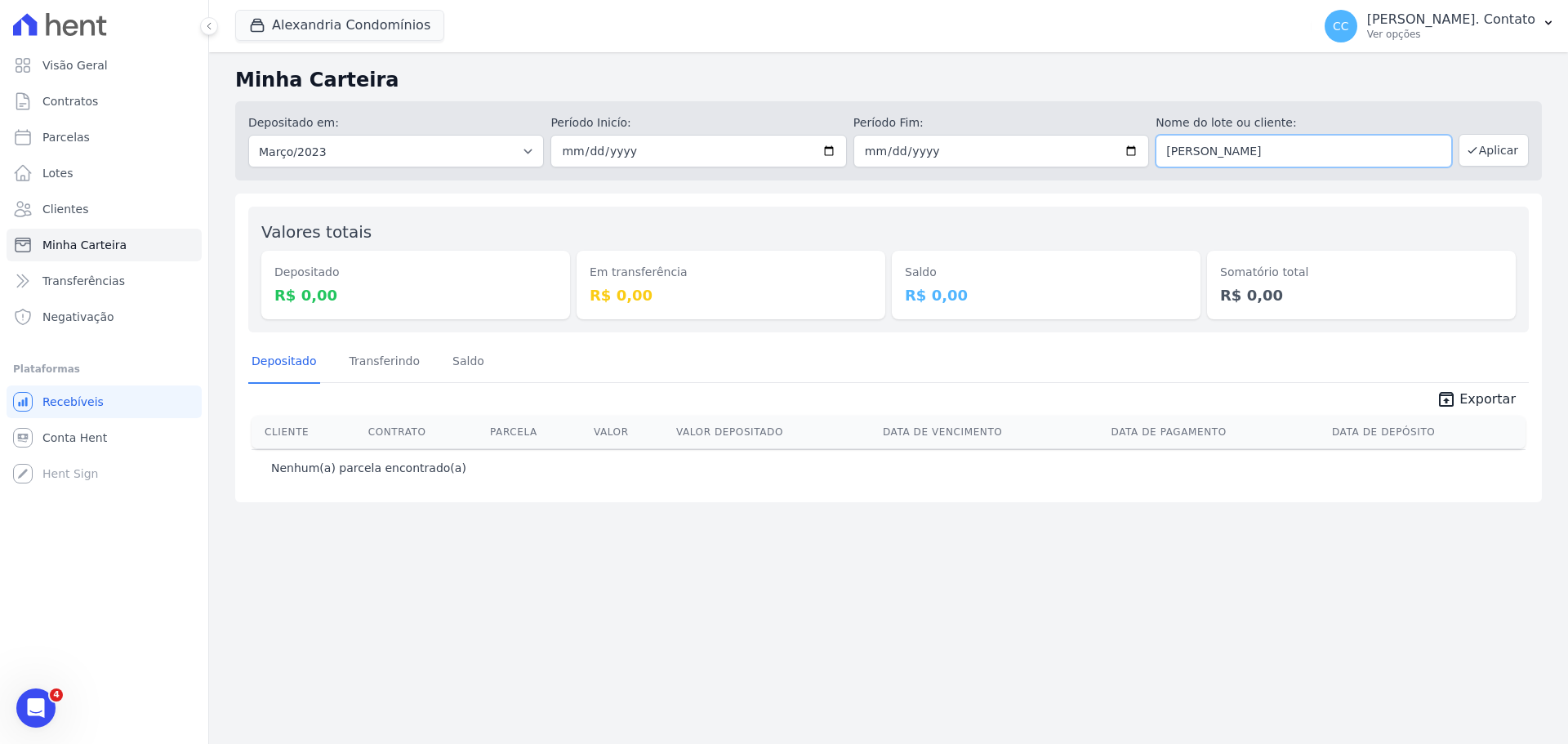
click at [1317, 157] on input "[PERSON_NAME]" at bounding box center [1303, 150] width 296 height 32
click at [1511, 152] on button "Aplicar" at bounding box center [1493, 149] width 70 height 32
